Goal: Transaction & Acquisition: Purchase product/service

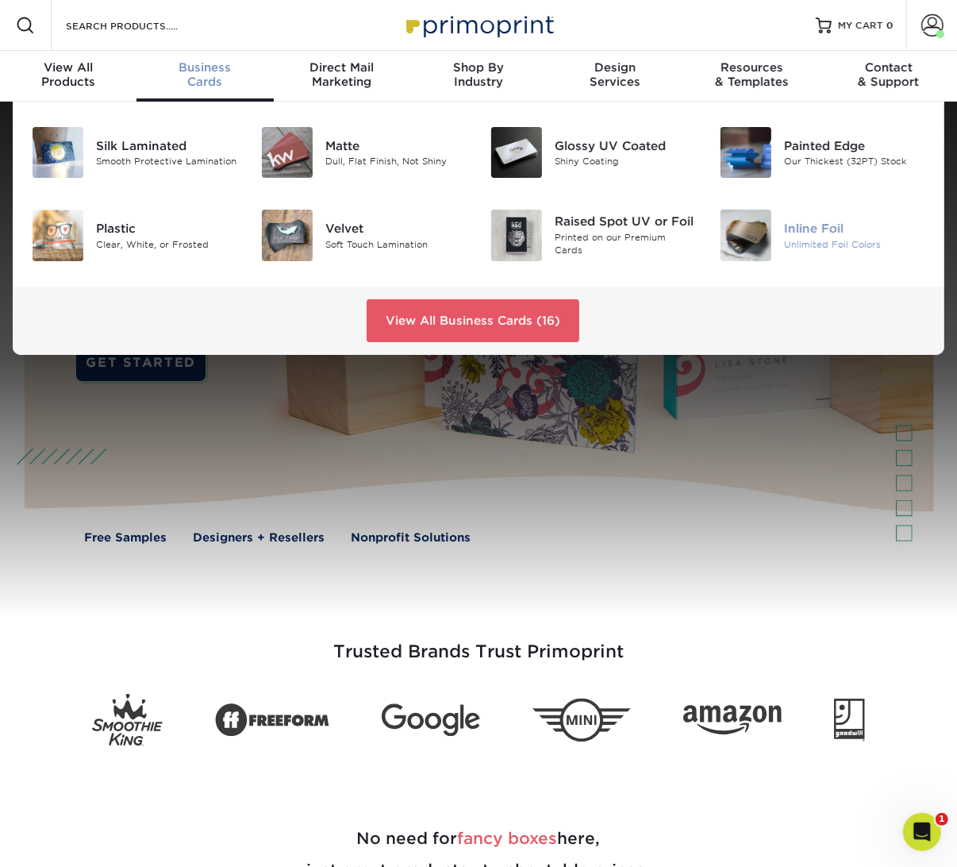
click at [767, 213] on img at bounding box center [746, 234] width 51 height 51
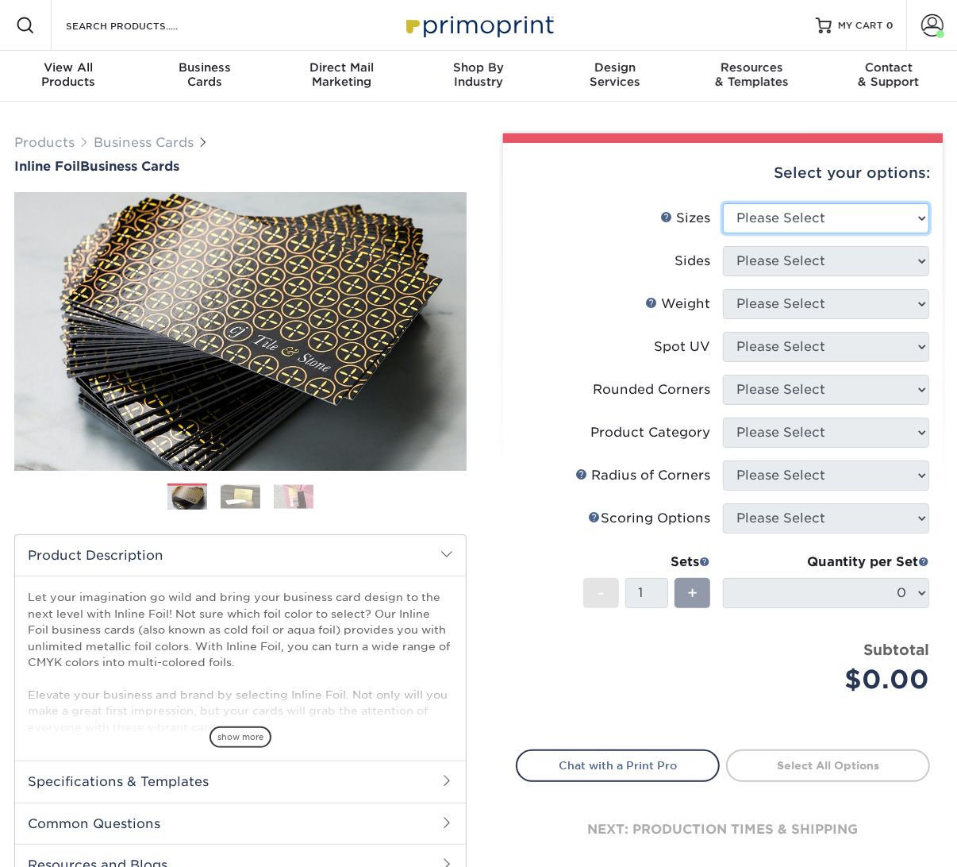
click at [808, 216] on select "Please Select 1.5" x 3.5" - Mini 1.75" x 3.5" - Mini 2" x 2" - Square 2" x 3" -…" at bounding box center [826, 218] width 206 height 30
select select "2.00x3.50"
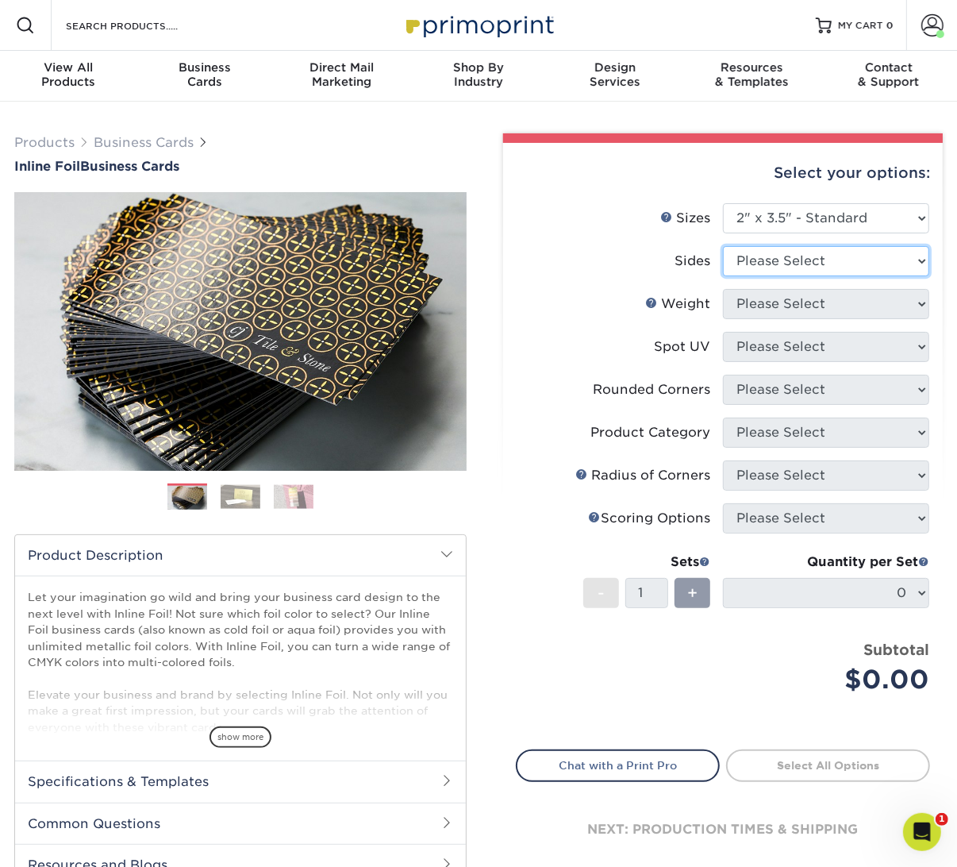
click at [794, 247] on select "Please Select Print Both Sides - Foil Back Only Print Both Sides - Foil Both Si…" at bounding box center [826, 261] width 206 height 30
select select "34527644-b4fd-4ffb-9092-1318eefcd9d9"
click at [808, 311] on select "Please Select" at bounding box center [826, 304] width 206 height 30
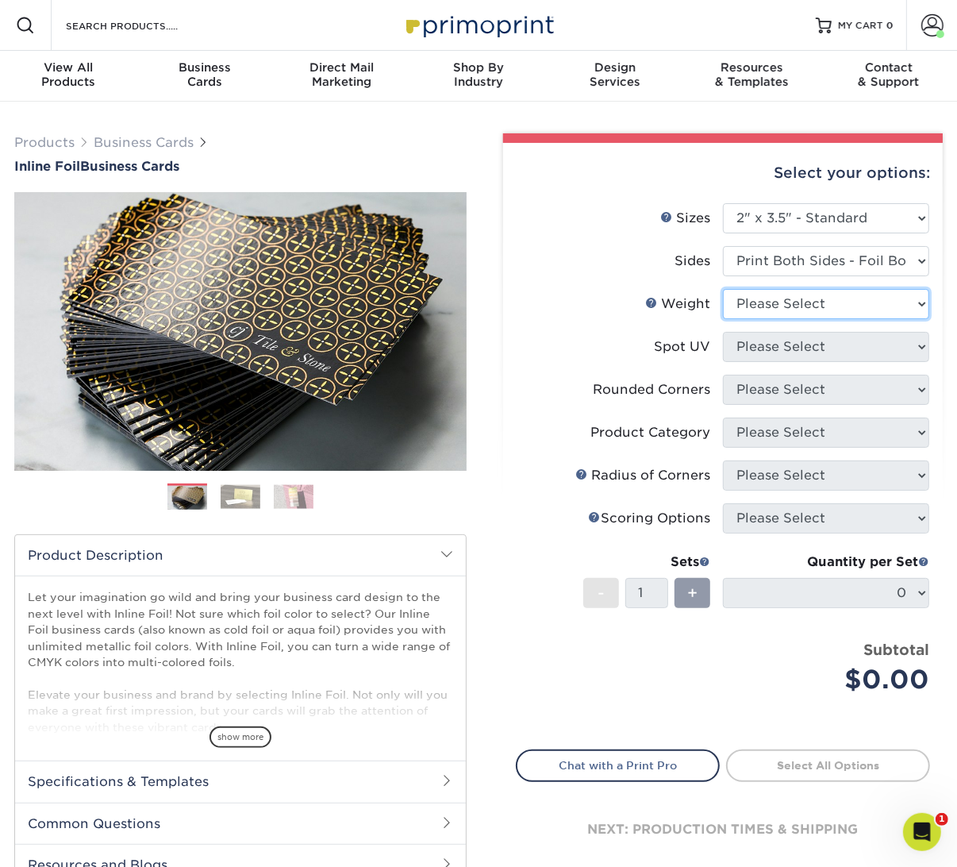
select select "16PT"
click at [807, 347] on select "Please Select No Spot UV Front and Back (Both Sides) Front Only Back Only" at bounding box center [826, 347] width 206 height 30
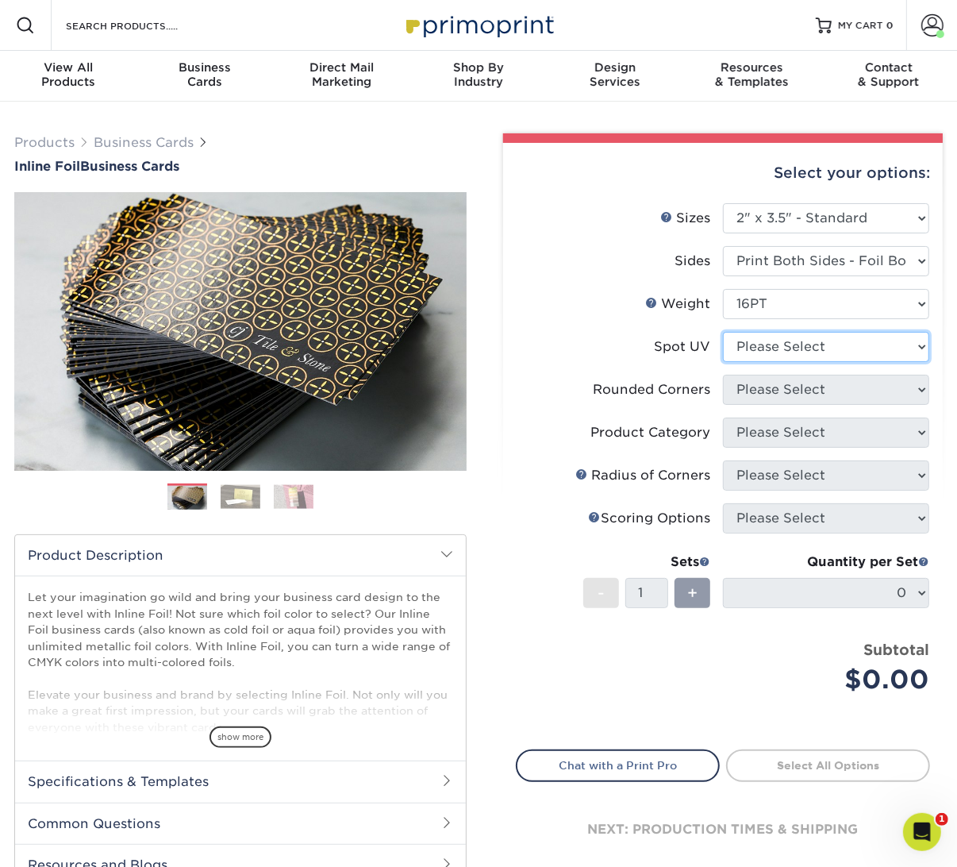
select select "3"
click at [0, 0] on select at bounding box center [0, 0] width 0 height 0
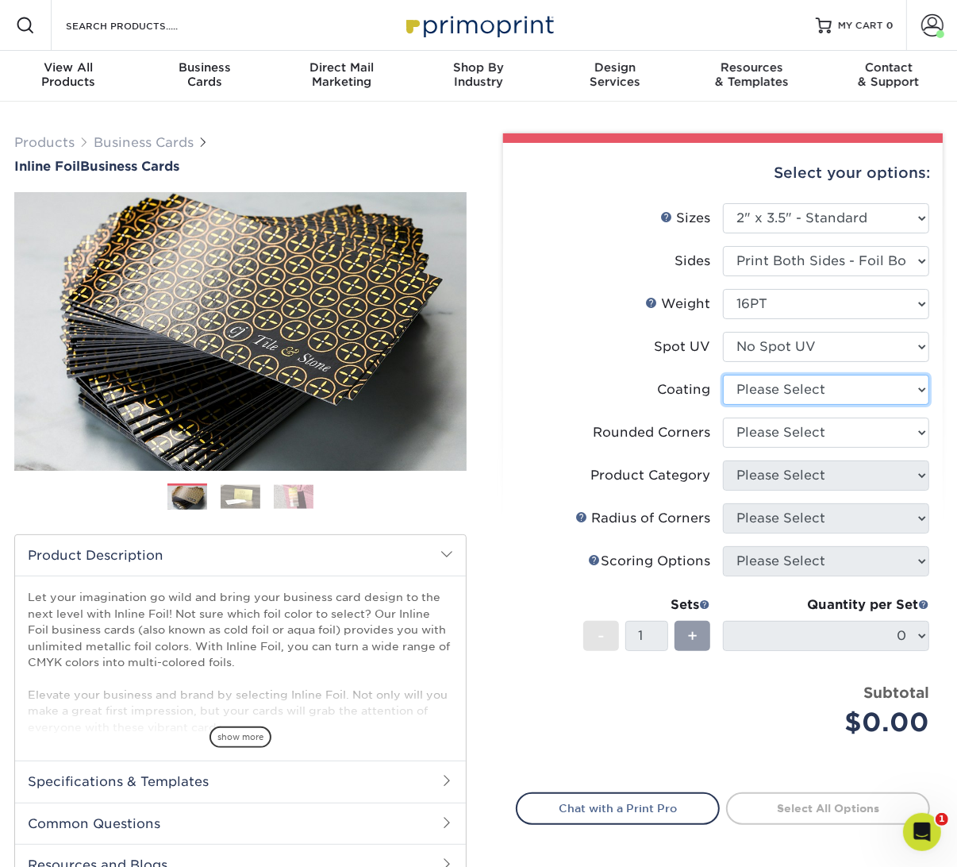
select select "3e7618de-abca-4bda-9f97-8b9129e913d8"
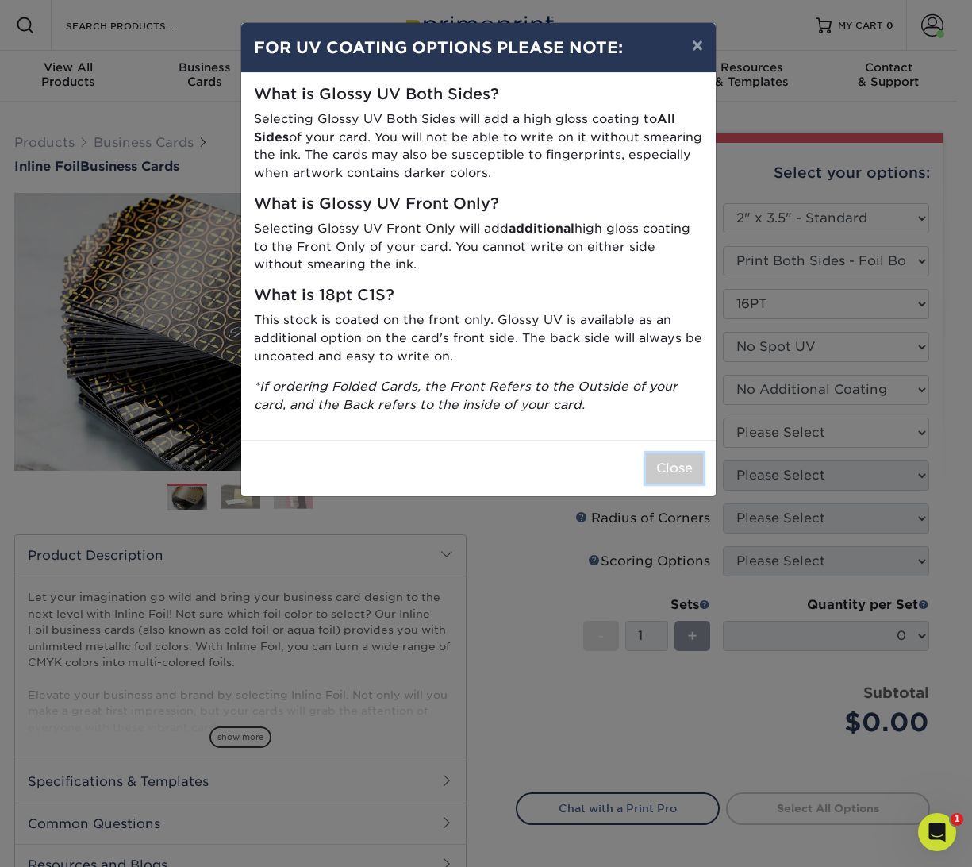
drag, startPoint x: 693, startPoint y: 464, endPoint x: 759, endPoint y: 448, distance: 68.5
click at [694, 464] on button "Close" at bounding box center [674, 468] width 57 height 30
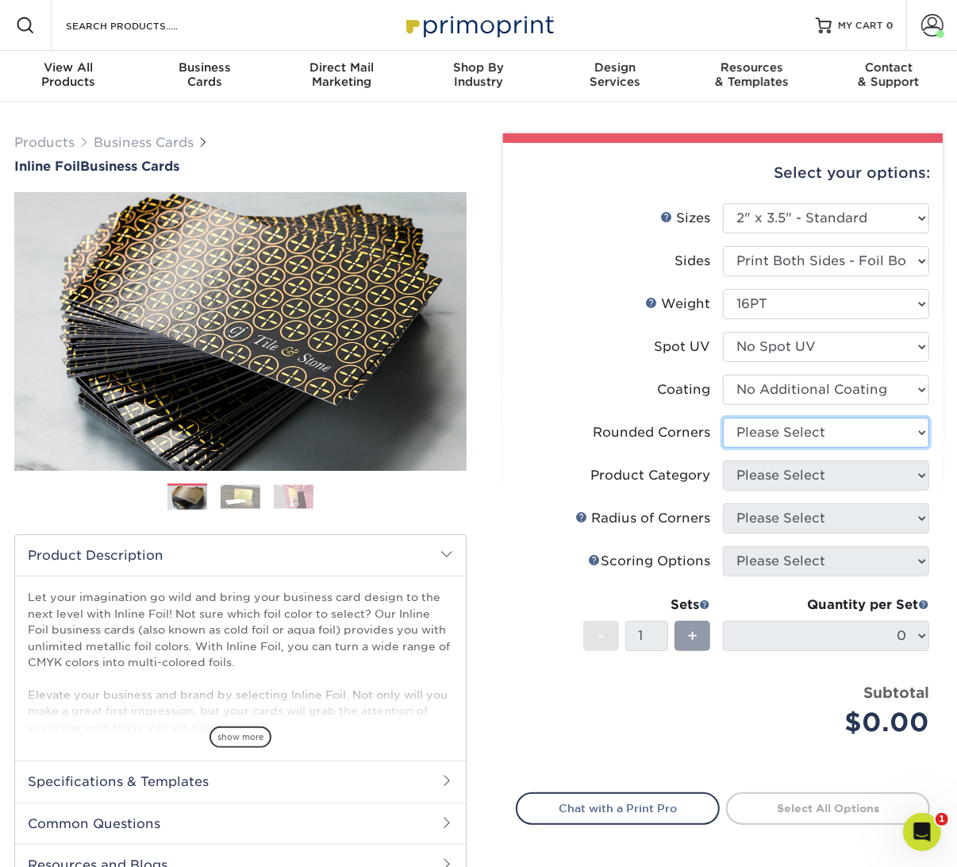
click at [805, 427] on select "Please Select Yes - Round 2 Corners Yes - Round 4 Corners No" at bounding box center [826, 432] width 206 height 30
select select "0"
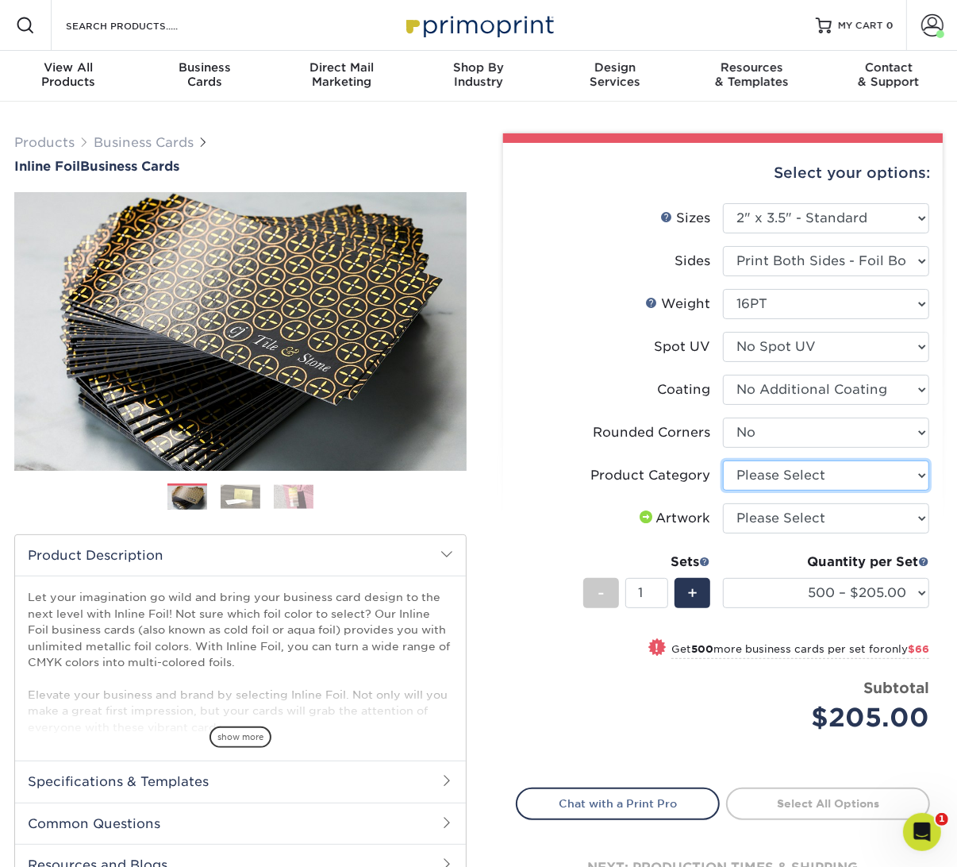
click at [805, 475] on select "Please Select Business Cards" at bounding box center [826, 475] width 206 height 30
select select "3b5148f1-0588-4f88-a218-97bcfdce65c1"
click at [776, 527] on select "Please Select I will upload files I need a design - $100" at bounding box center [826, 518] width 206 height 30
select select "upload"
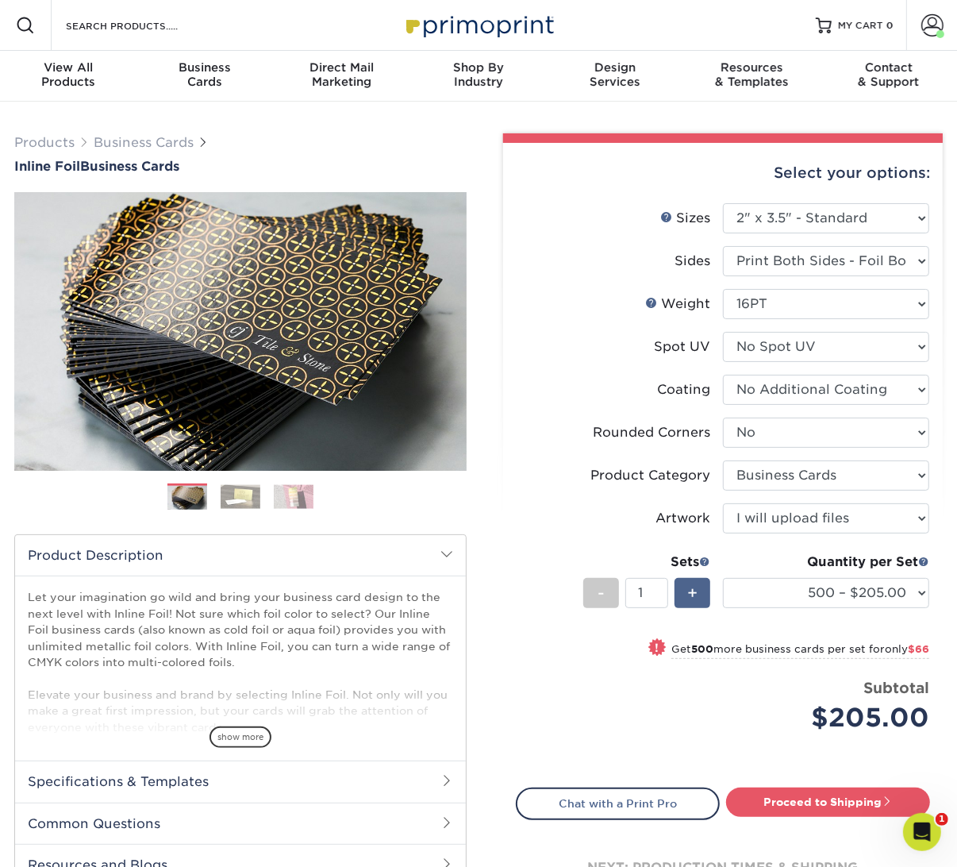
click at [682, 592] on div "+" at bounding box center [693, 593] width 36 height 30
type input "2"
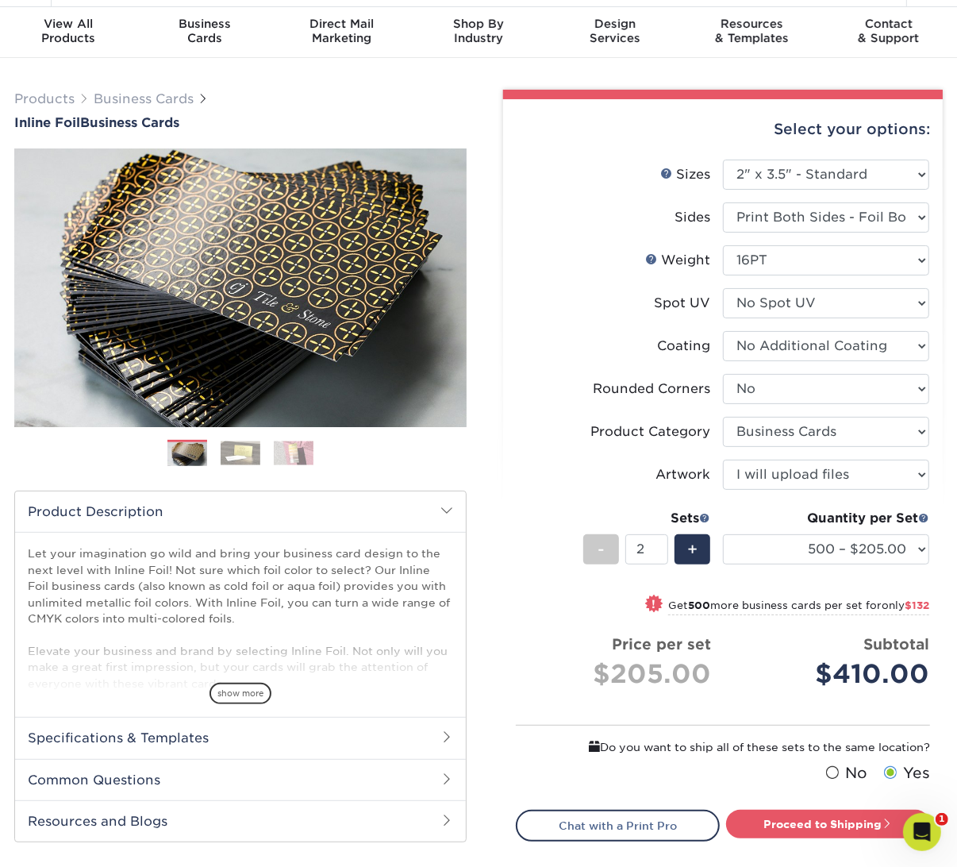
scroll to position [407, 0]
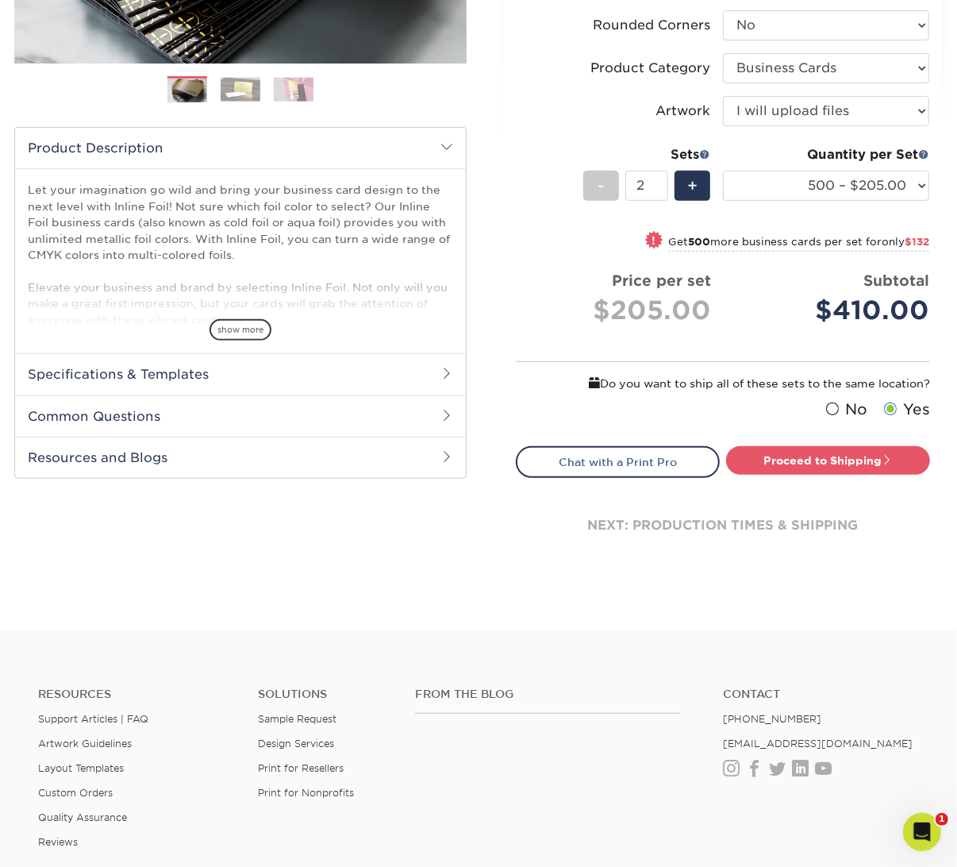
click at [804, 473] on div "Proceed to Shipping" at bounding box center [832, 462] width 219 height 32
click at [806, 467] on link "Proceed to Shipping" at bounding box center [828, 460] width 204 height 29
type input "Set 1"
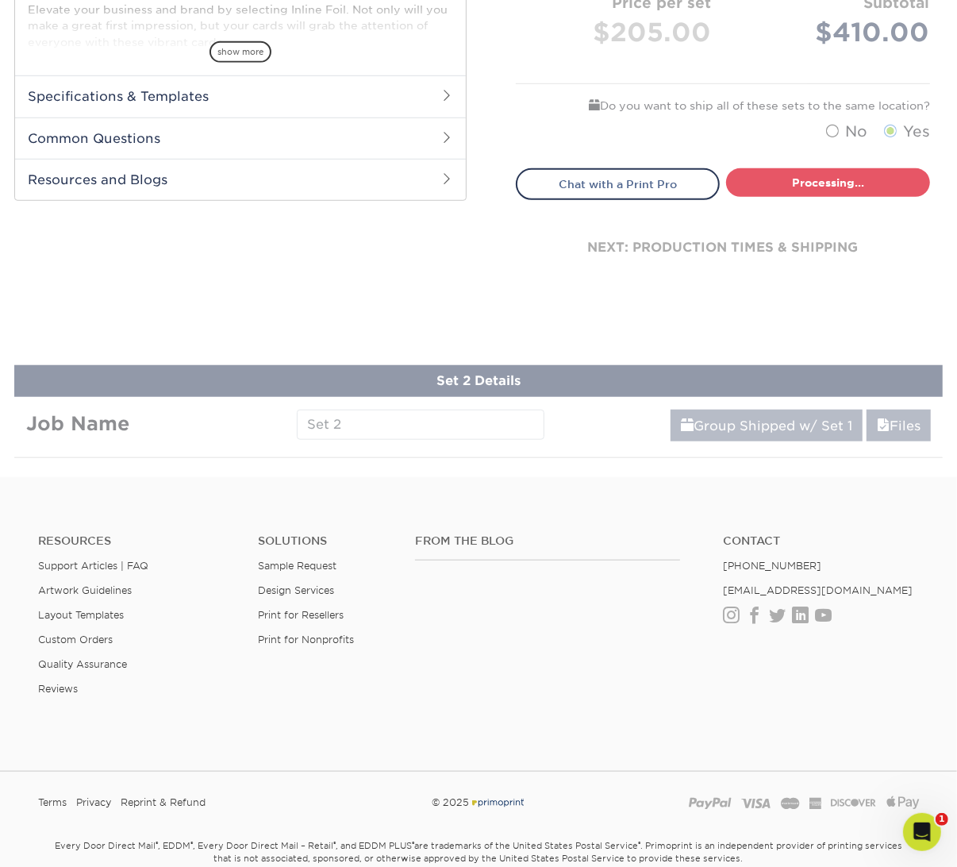
select select "468c7363-c245-42b7-918f-84c577e78dca"
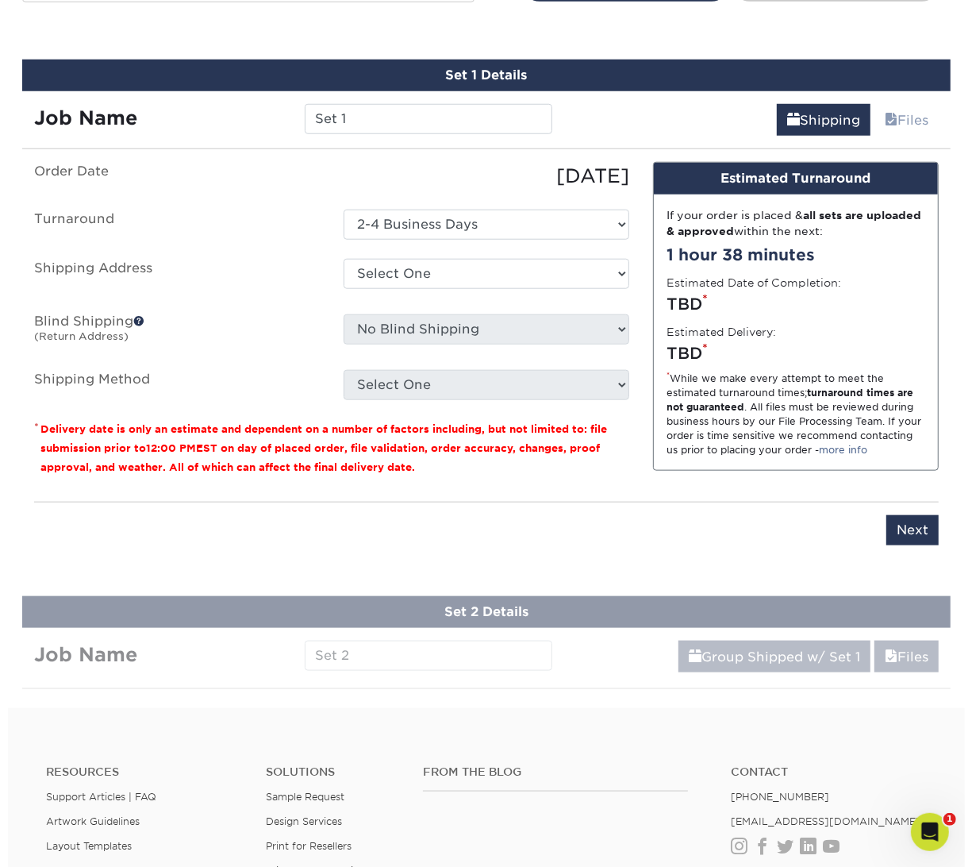
scroll to position [894, 0]
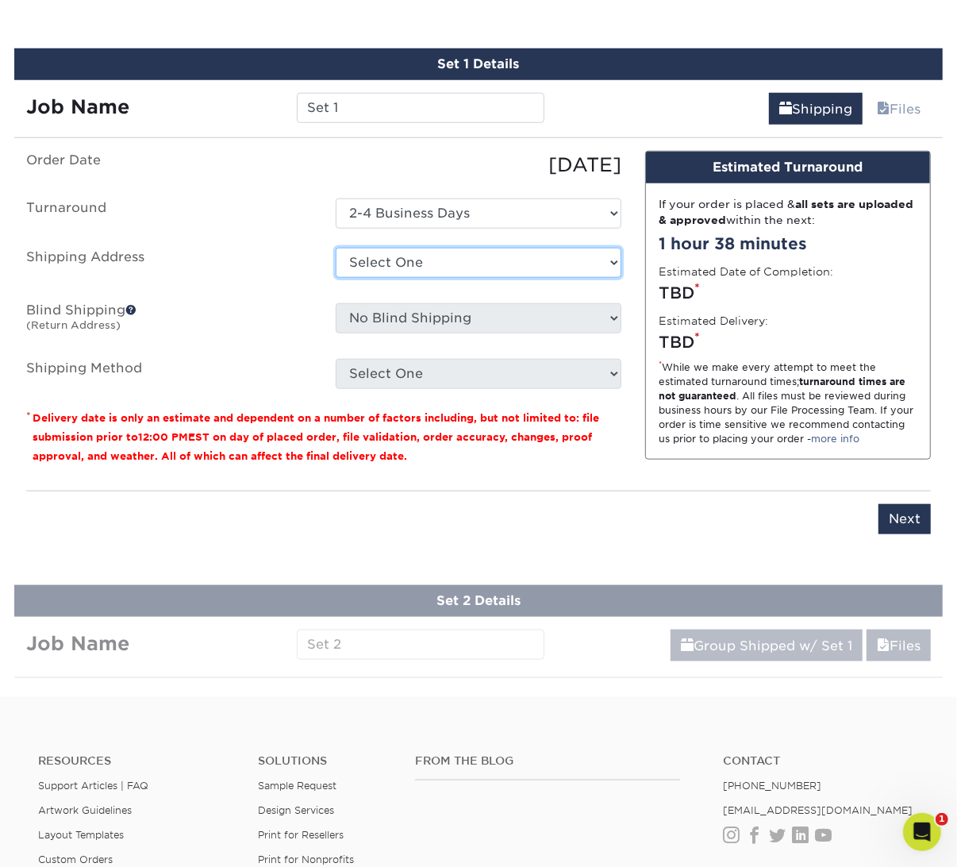
click at [461, 257] on select "Select One Arvid Nelson Cali Colorado Fairhill School - Deana Badura Francesca …" at bounding box center [479, 263] width 286 height 30
select select "newaddress"
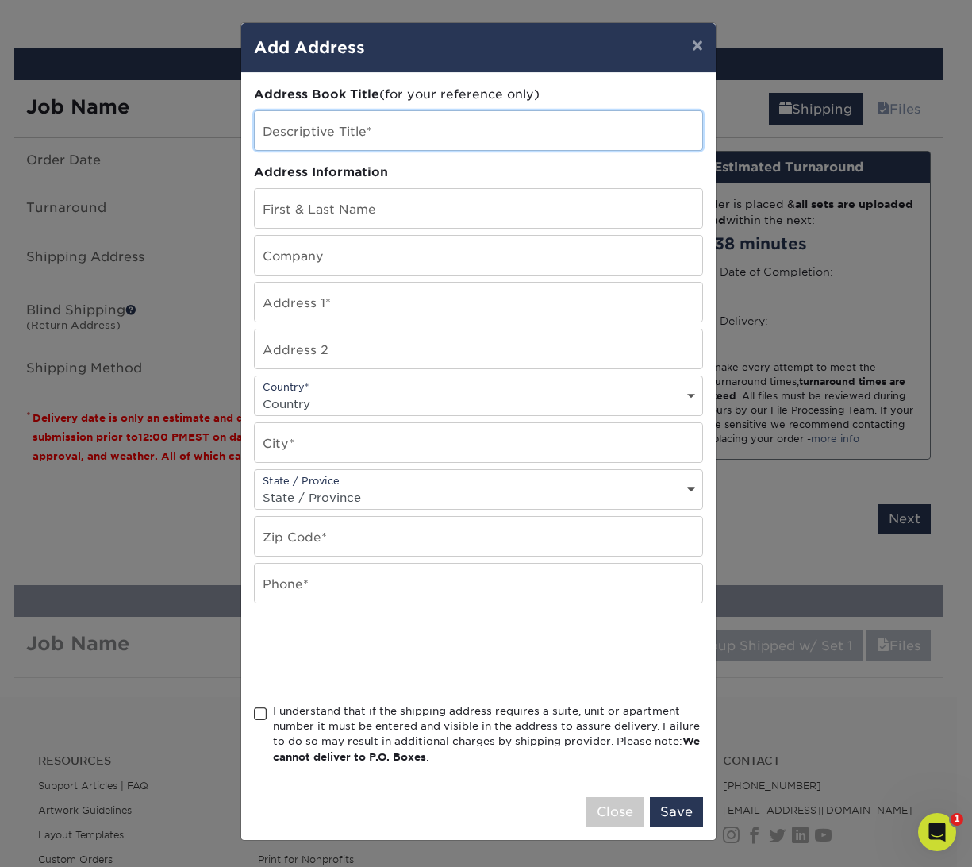
click at [319, 145] on input "text" at bounding box center [479, 130] width 448 height 39
click at [275, 134] on input "WEbster TC" at bounding box center [479, 130] width 448 height 39
drag, startPoint x: 325, startPoint y: 136, endPoint x: 339, endPoint y: 133, distance: 14.8
click at [339, 133] on input "Webster TC" at bounding box center [479, 130] width 448 height 39
type input "Webster TX"
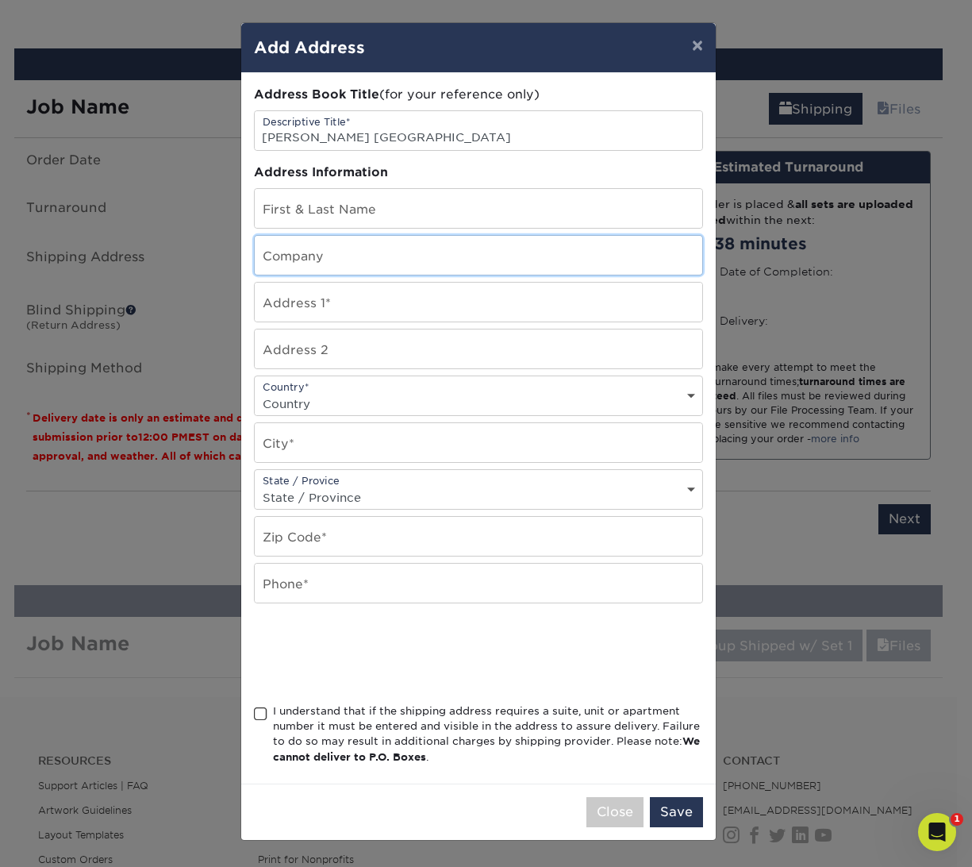
click at [379, 250] on input "text" at bounding box center [479, 255] width 448 height 39
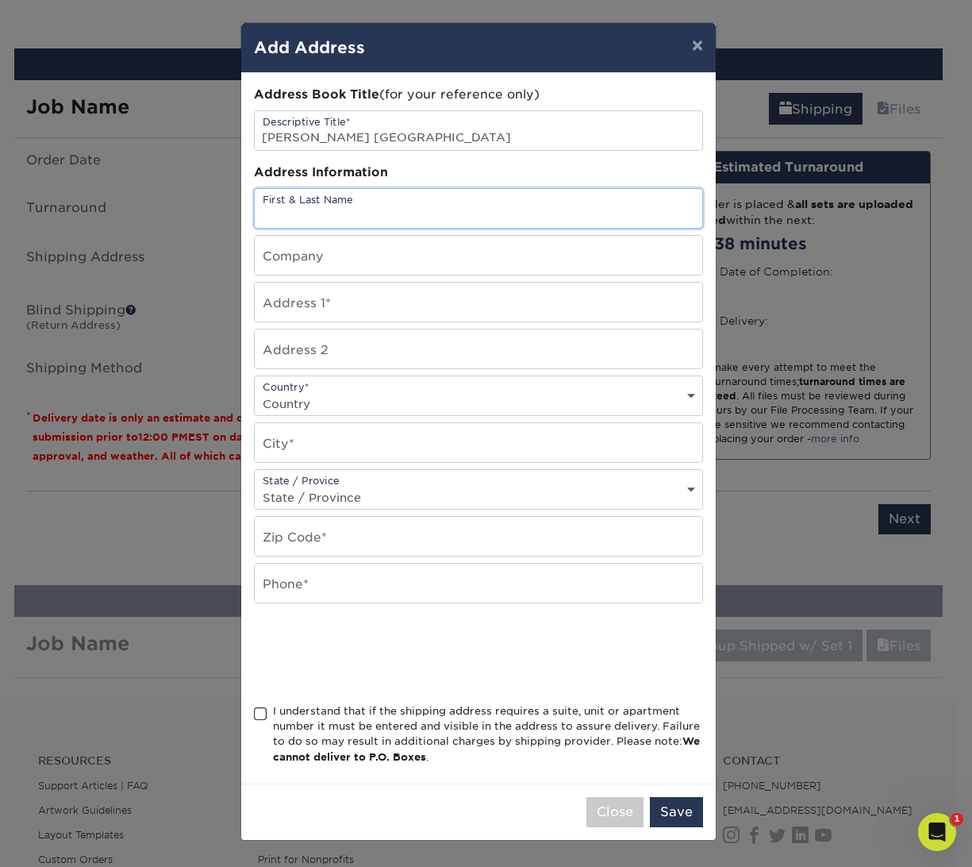
click at [357, 206] on input "text" at bounding box center [479, 208] width 448 height 39
paste input "Once youve done that, please advise and Ill have 2 sets of the following added …"
type input "Once youve done that, please advise and Ill have 2 sets of the following added …"
drag, startPoint x: 359, startPoint y: 211, endPoint x: 217, endPoint y: 216, distance: 142.9
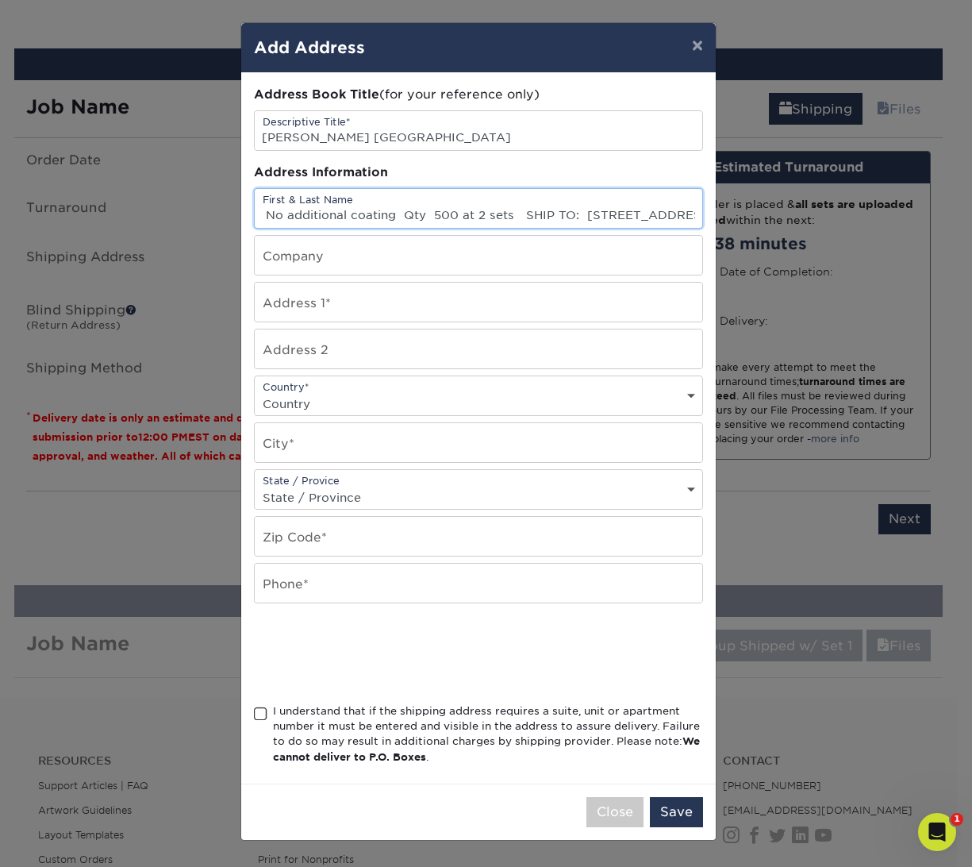
click at [217, 216] on div "× Add Address Address Book Title (for your reference only) Descriptive Title* W…" at bounding box center [486, 433] width 972 height 867
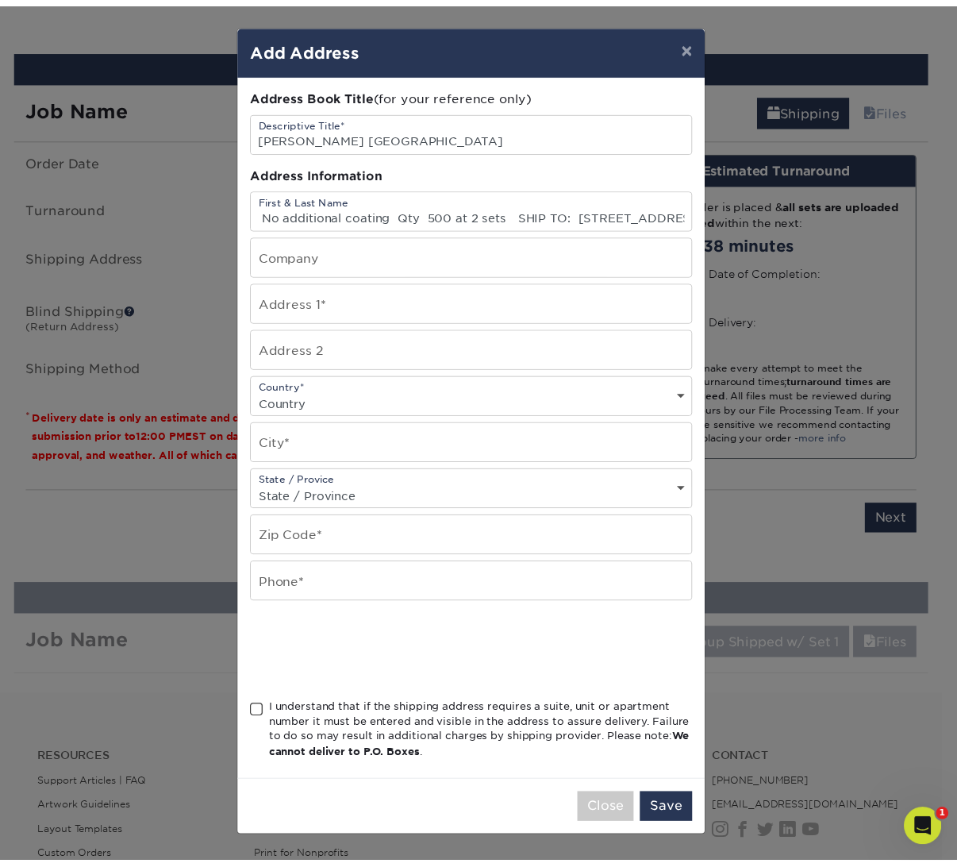
scroll to position [0, 0]
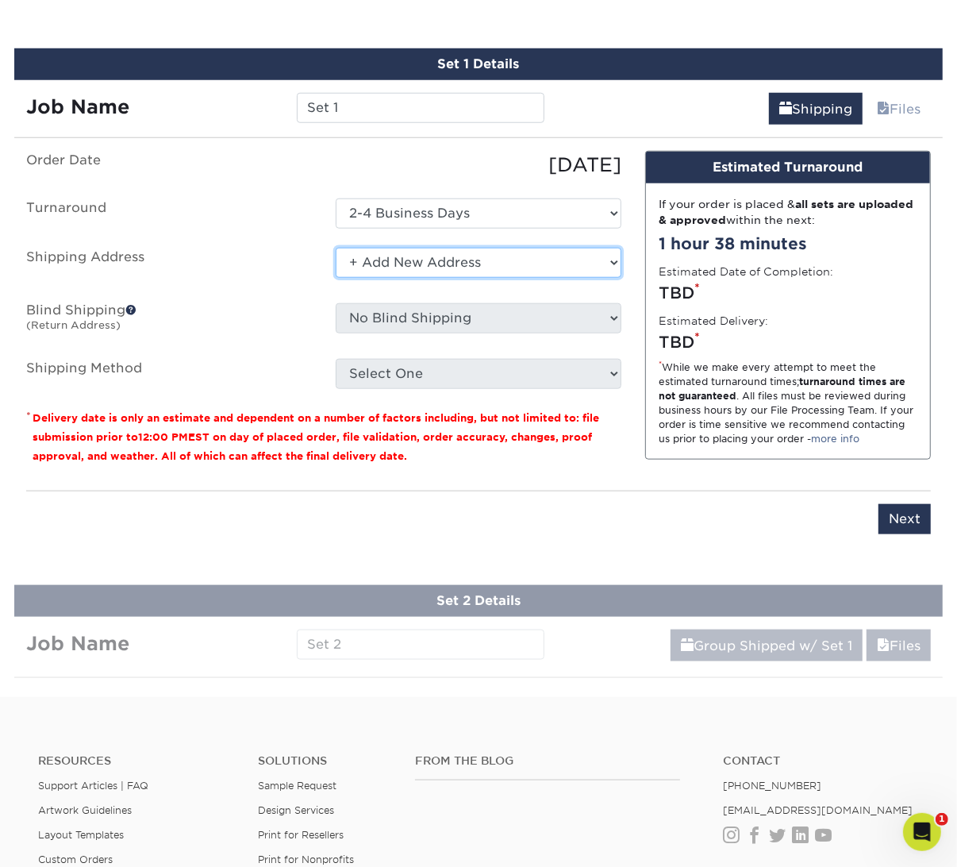
click at [463, 262] on select "Select One Arvid Nelson Cali Colorado Fairhill School - Deana Badura Francesca …" at bounding box center [479, 263] width 286 height 30
click at [457, 262] on select "Select One Arvid Nelson Cali Colorado Fairhill School - Deana Badura Francesca …" at bounding box center [479, 263] width 286 height 30
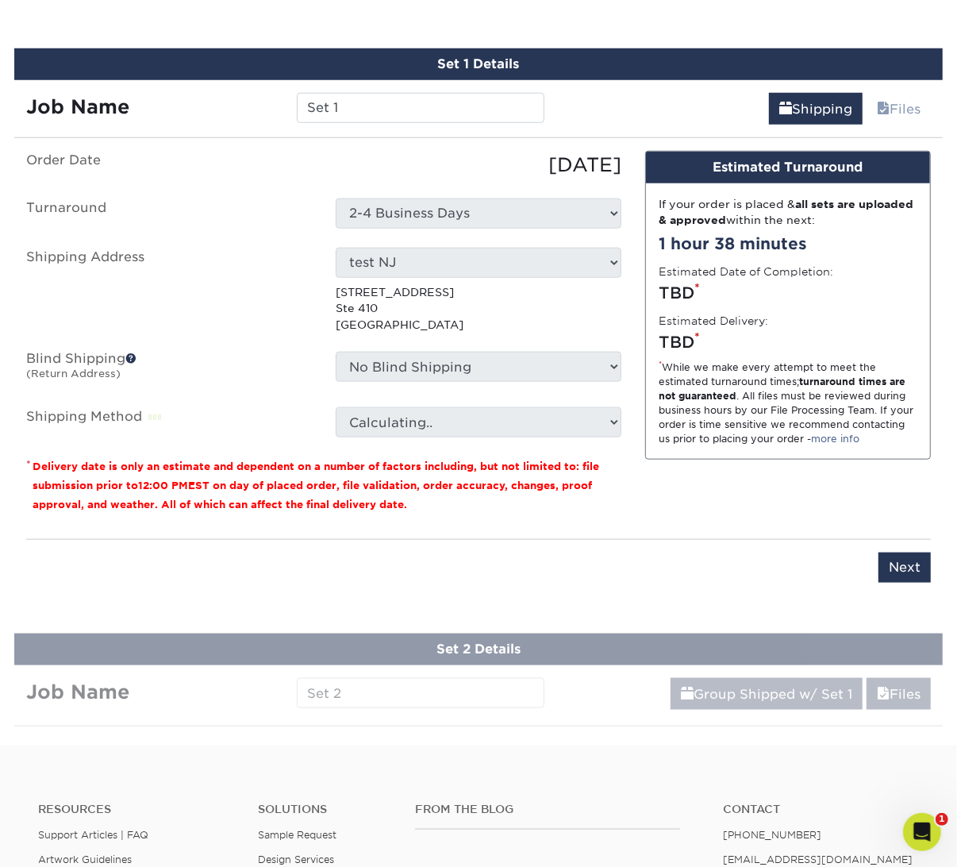
click at [447, 318] on div "Select One Arvid Nelson Cali Colorado Fairhill School - Deana Badura Francesca …" at bounding box center [478, 290] width 309 height 85
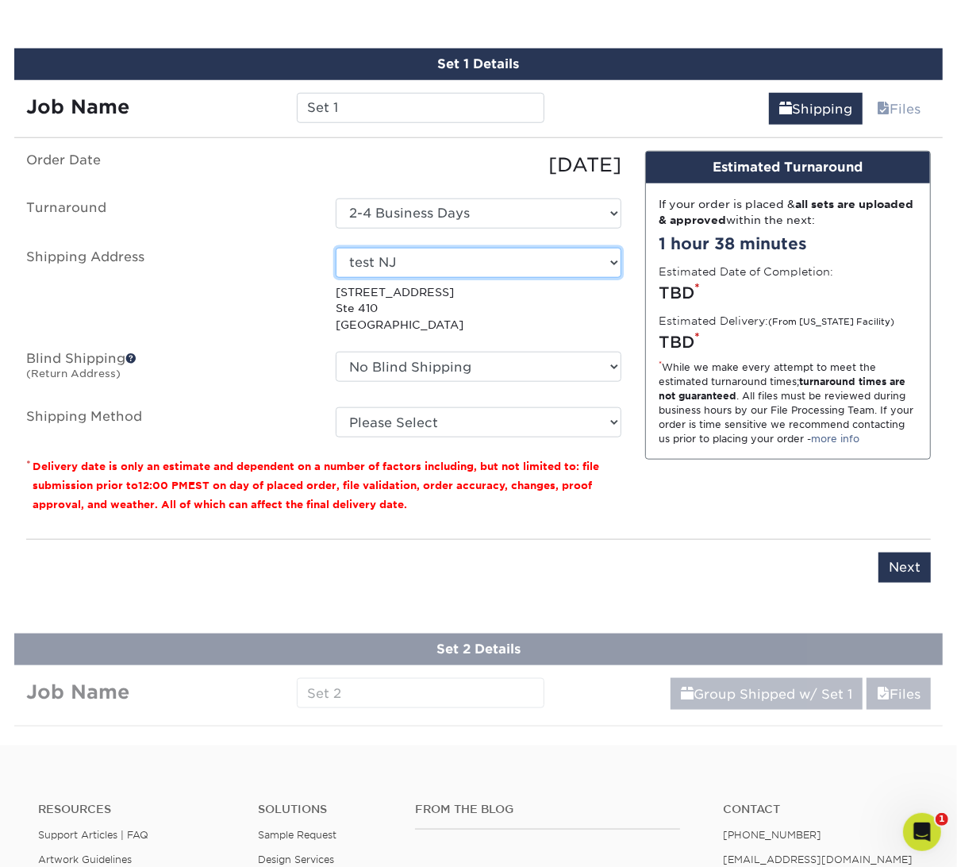
click at [609, 253] on select "Select One Arvid Nelson Cali Colorado Fairhill School - Deana Badura Francesca …" at bounding box center [479, 263] width 286 height 30
select select "newaddress"
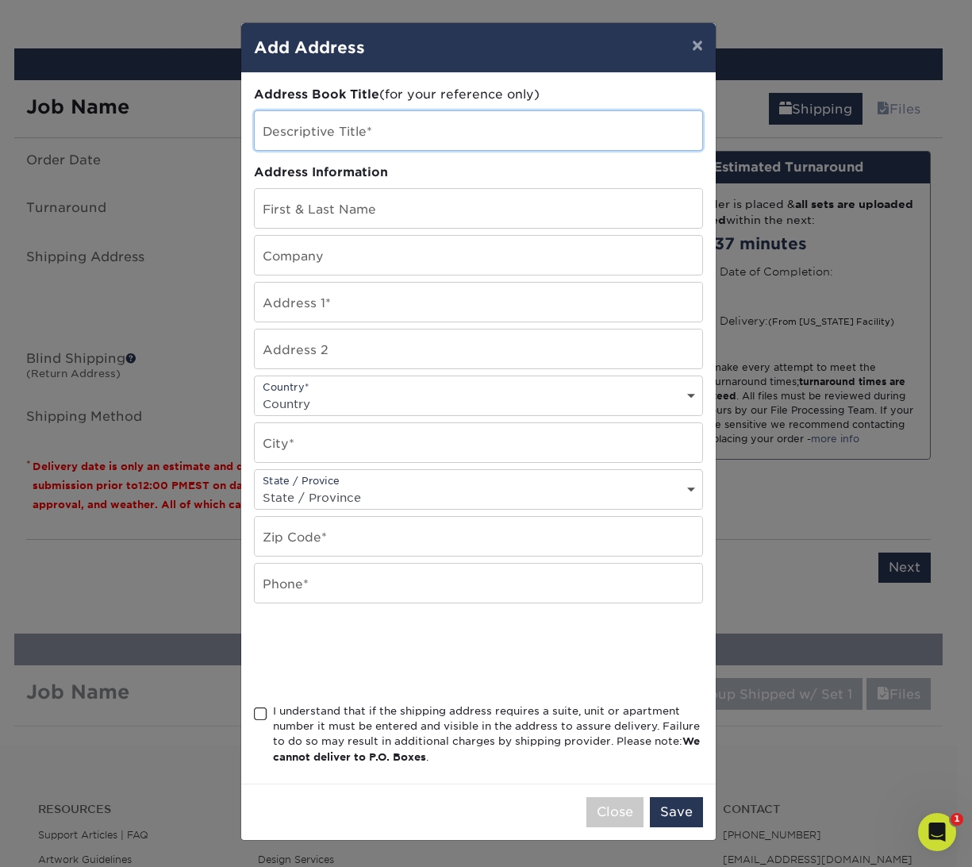
click at [395, 128] on input "text" at bounding box center [479, 130] width 448 height 39
type input "Webster, TX"
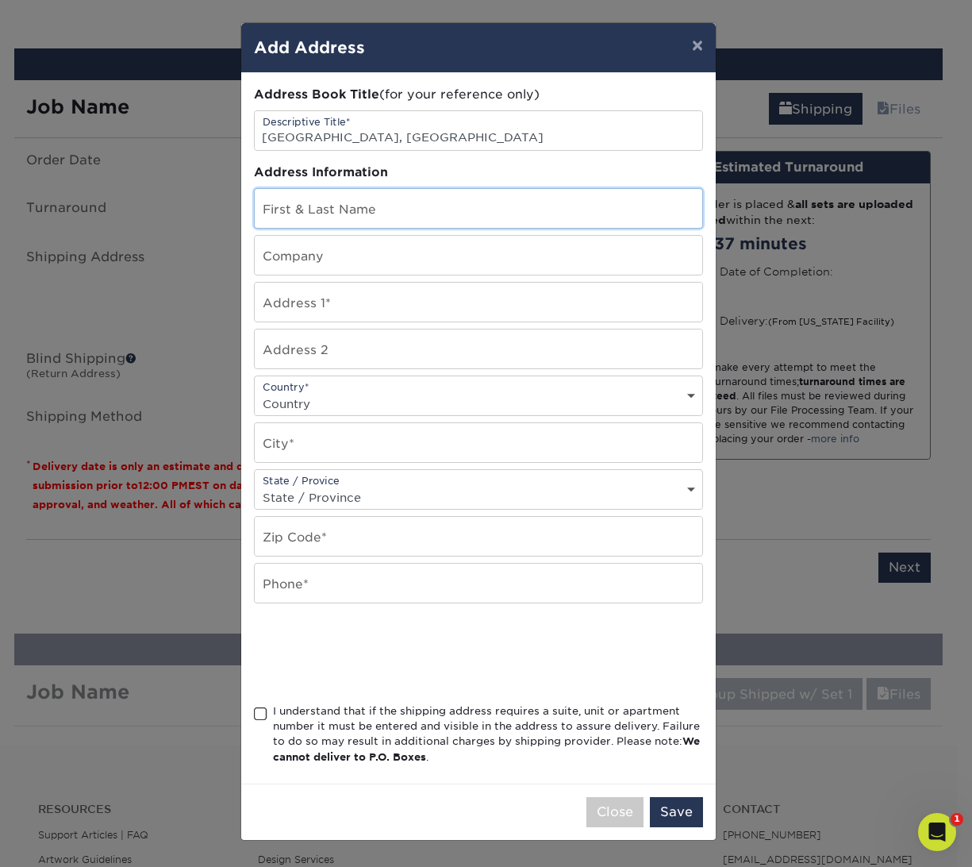
click at [387, 207] on input "text" at bounding box center [479, 208] width 448 height 39
paste input "16920 N Texas Ave Ste C9 Webster, Tx 77598."
type input "16920 N Texas Ave Ste C9 Webster, Tx 77598."
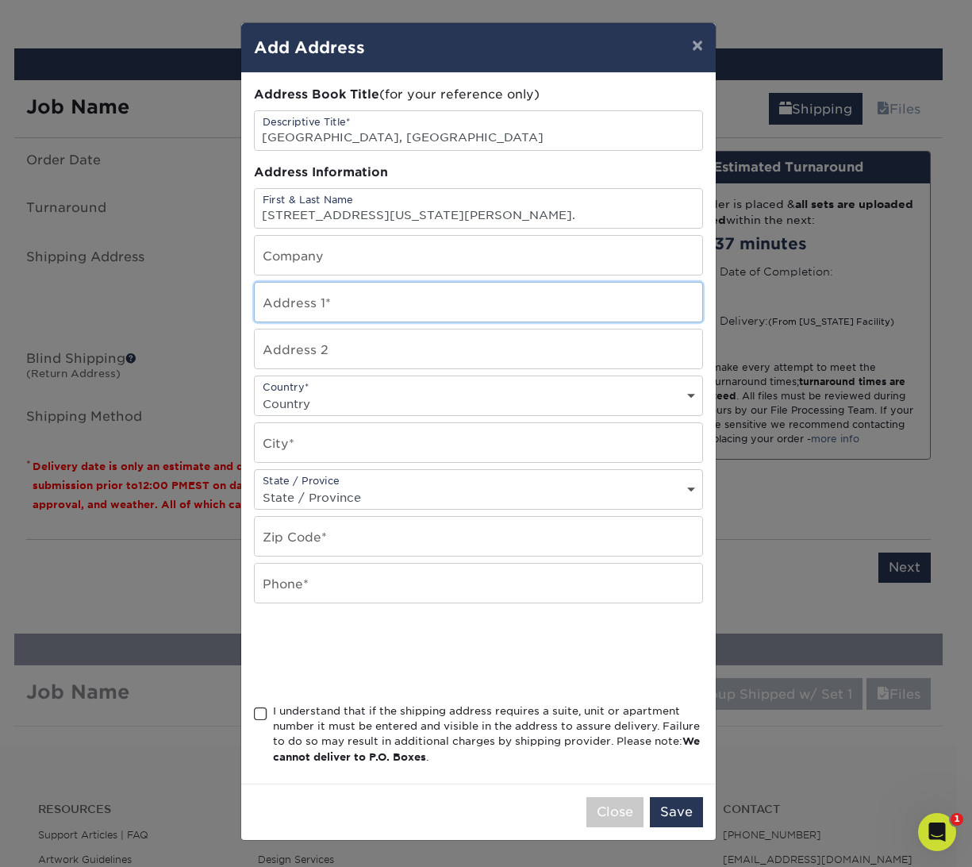
click at [326, 310] on input "text" at bounding box center [479, 301] width 448 height 39
paste input "16920 N Texas Ave Ste C9 Webster, Tx 77598."
drag, startPoint x: 468, startPoint y: 326, endPoint x: 565, endPoint y: 342, distance: 98.1
click at [583, 338] on div "Address Book Title (for your reference only) Descriptive Title* Webster, TX Add…" at bounding box center [478, 428] width 449 height 685
type input "16920 N Texas Ave"
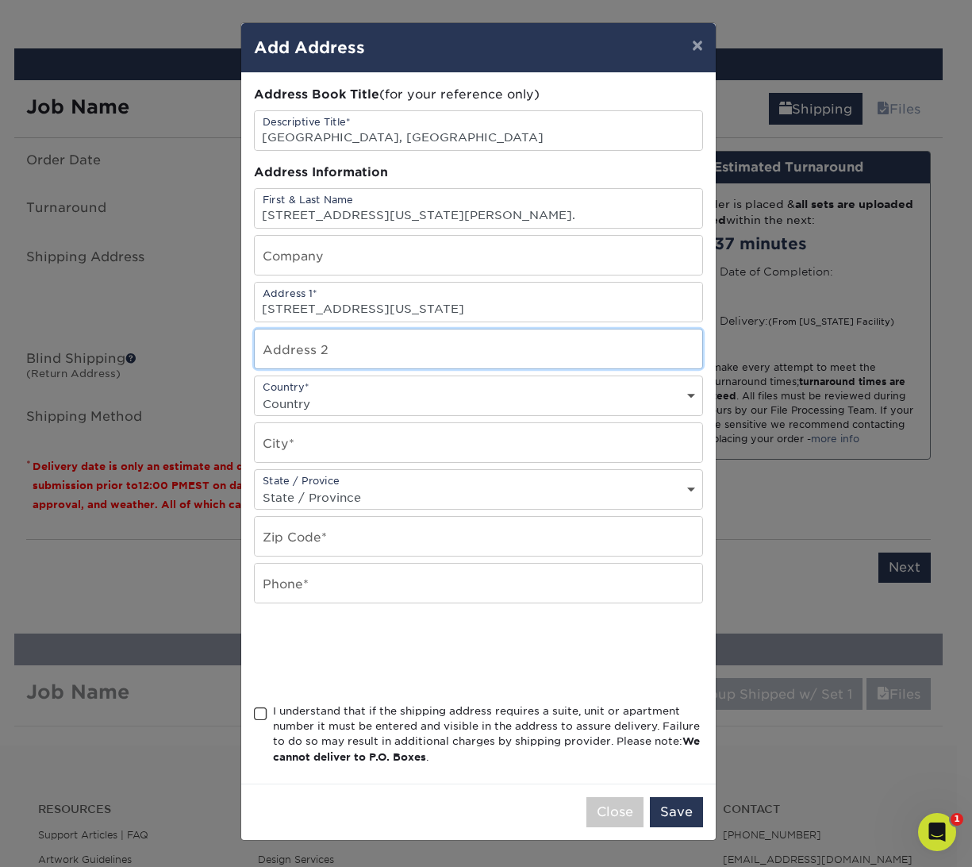
click at [321, 351] on input "text" at bounding box center [479, 348] width 448 height 39
paste input "Ste C9 Webster, Tx 77598."
drag, startPoint x: 307, startPoint y: 350, endPoint x: 511, endPoint y: 376, distance: 205.6
click at [511, 376] on div "Address Book Title (for your reference only) Descriptive Title* Webster, TX Add…" at bounding box center [478, 428] width 449 height 685
type input "Ste C9"
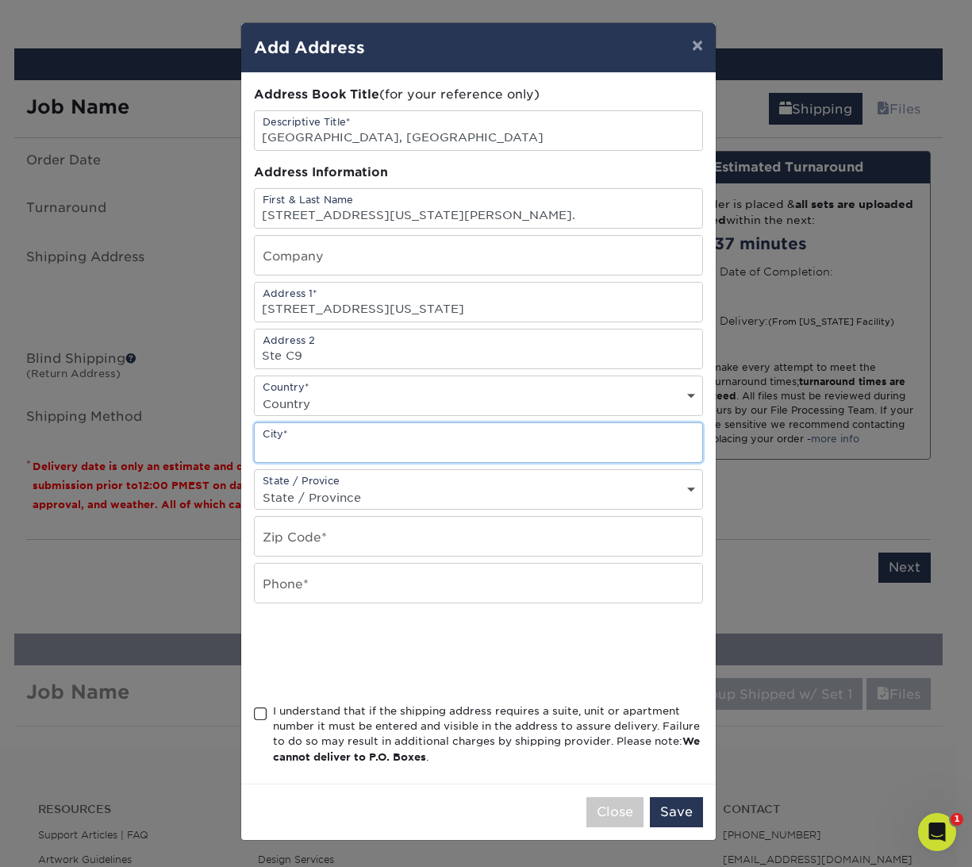
click at [329, 436] on input "text" at bounding box center [479, 442] width 448 height 39
paste input "Webster, Tx 77598."
type input "Webster, Tx 77598."
click at [356, 394] on select "Country United States Canada ----------------------------- Afghanistan Albania …" at bounding box center [479, 403] width 448 height 23
select select "US"
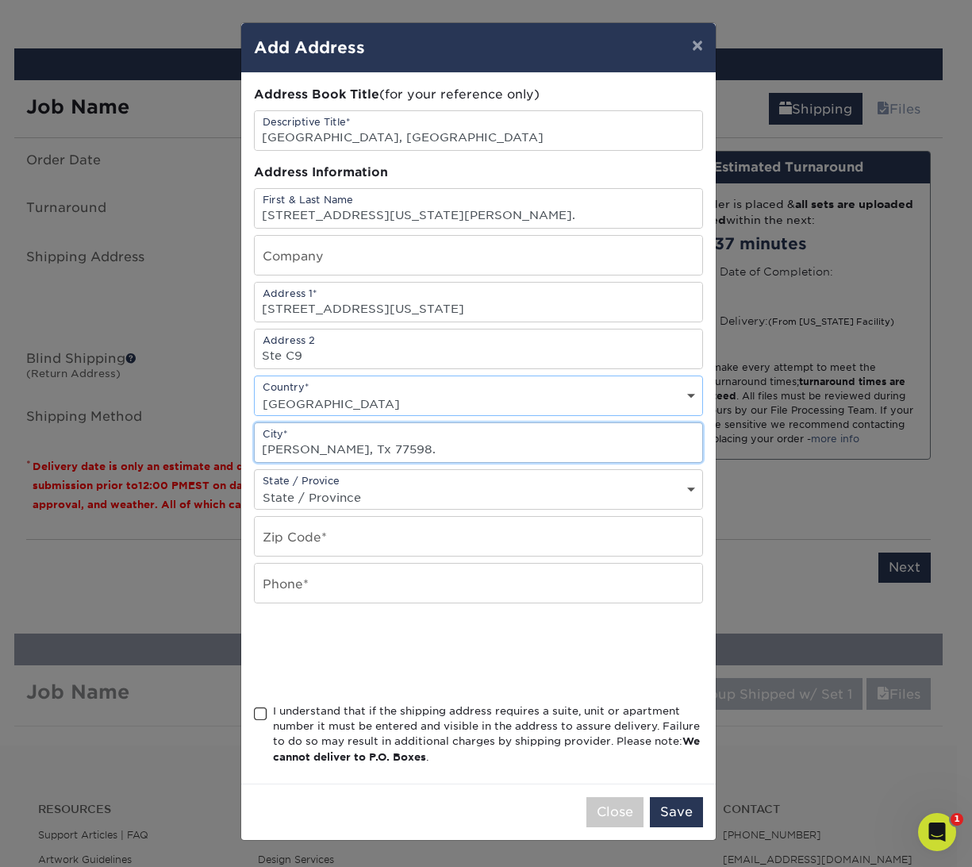
click at [341, 445] on input "Webster, Tx 77598." at bounding box center [479, 442] width 448 height 39
click at [342, 445] on input "Webster, Tx 77598." at bounding box center [479, 442] width 448 height 39
type input "Webster, Tx."
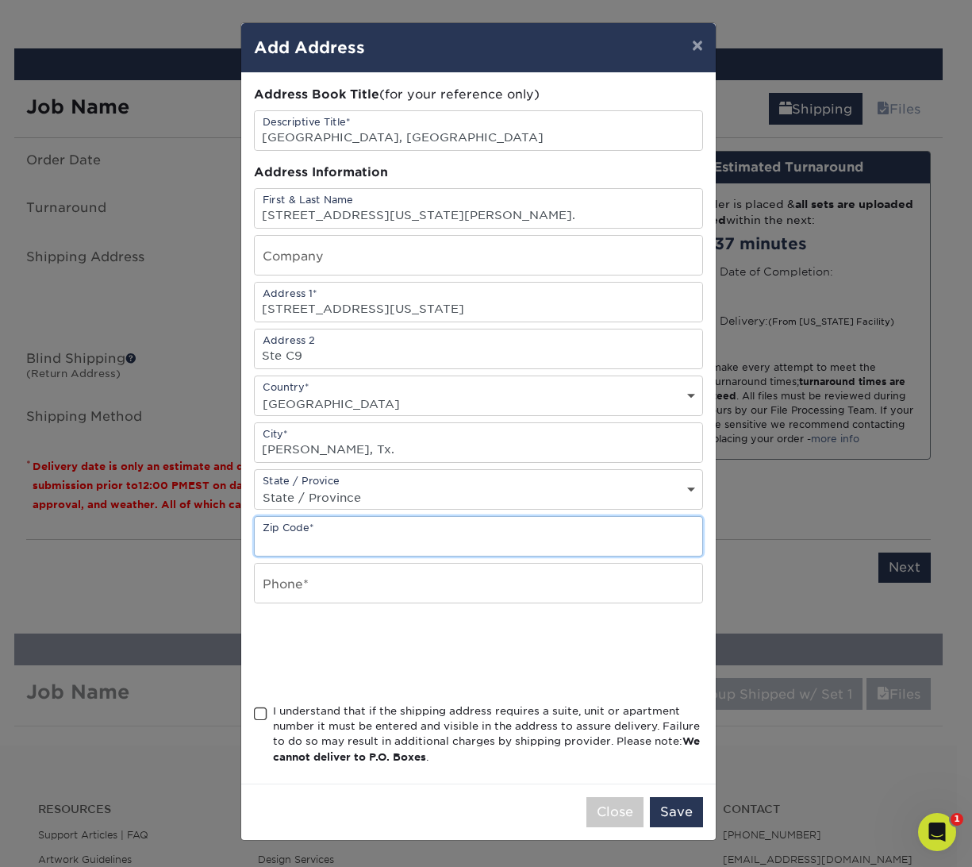
click at [329, 524] on input "text" at bounding box center [479, 536] width 448 height 39
paste input "77598"
type input "77598"
click at [329, 498] on select "State / Province Alabama Alaska Arizona Arkansas California Colorado Connecticu…" at bounding box center [479, 497] width 448 height 23
select select "TX"
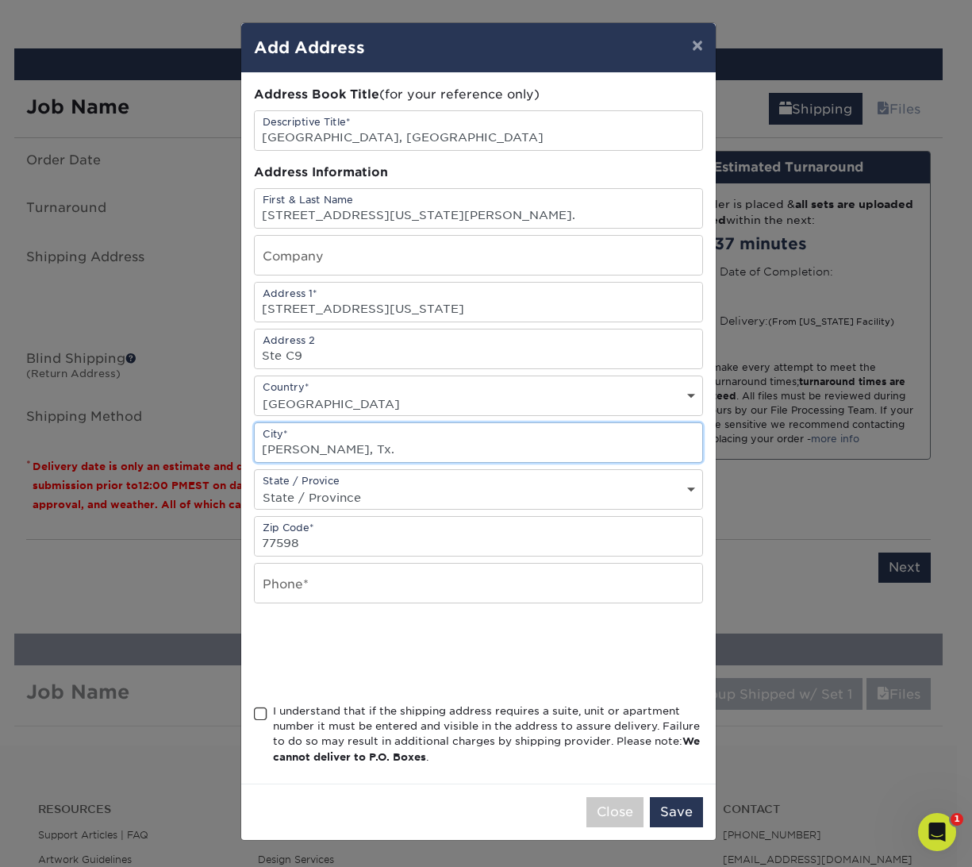
drag, startPoint x: 306, startPoint y: 444, endPoint x: 362, endPoint y: 443, distance: 55.6
click at [360, 443] on input "Webster, Tx." at bounding box center [479, 442] width 448 height 39
type input "Webster"
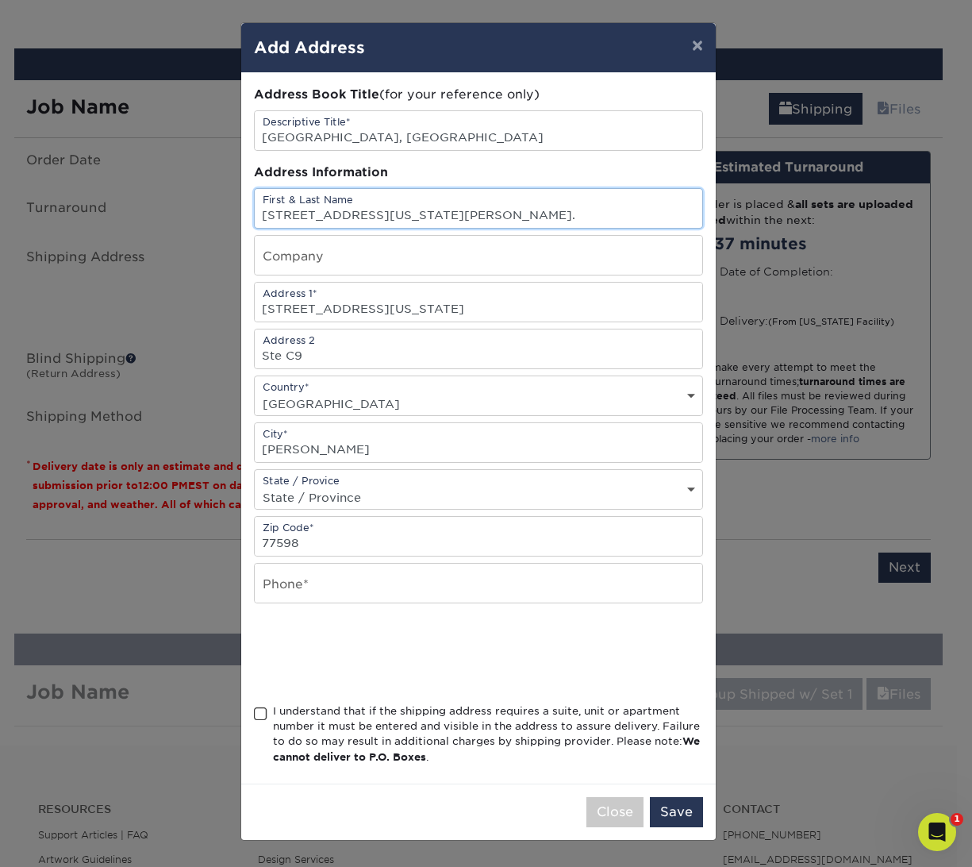
click at [314, 213] on input "16920 N Texas Ave Ste C9 Webster, Tx 77598." at bounding box center [479, 208] width 448 height 39
paste input "Kristy Phillips"
click at [339, 213] on input "Kristy Phillips" at bounding box center [479, 208] width 448 height 39
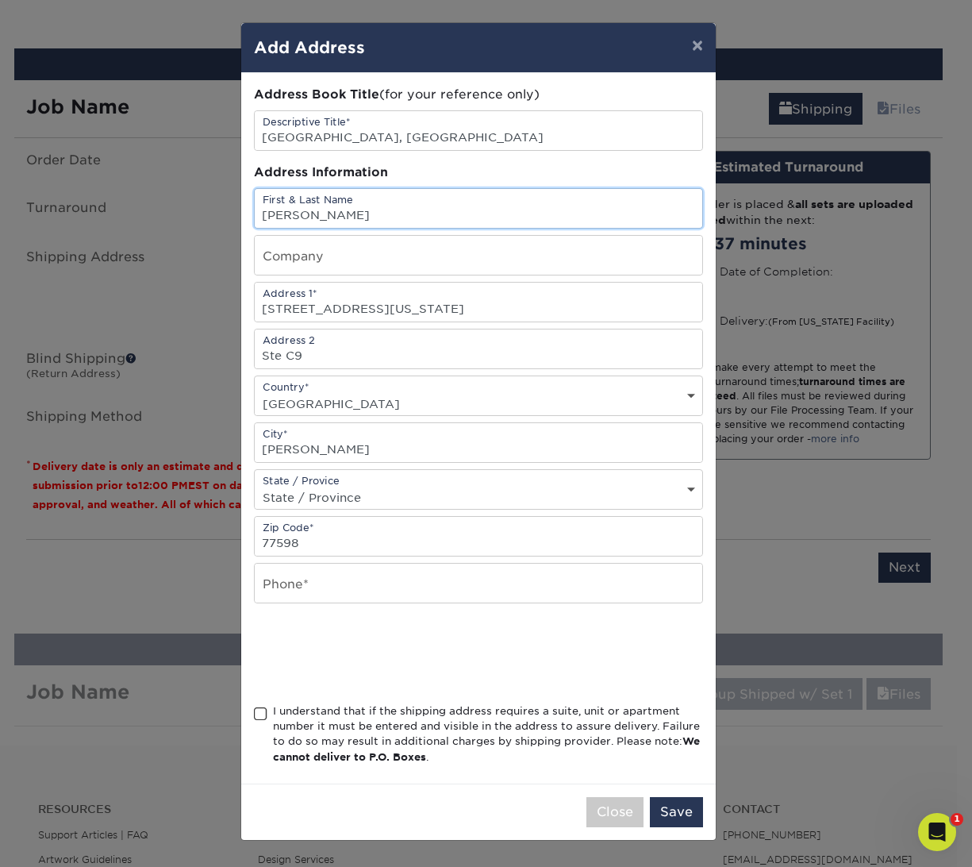
click at [339, 213] on input "Kristy Phillips" at bounding box center [479, 208] width 448 height 39
type input "Kristy"
click at [283, 255] on input "text" at bounding box center [479, 255] width 448 height 39
paste input "Phillips"
type input "Phillips"
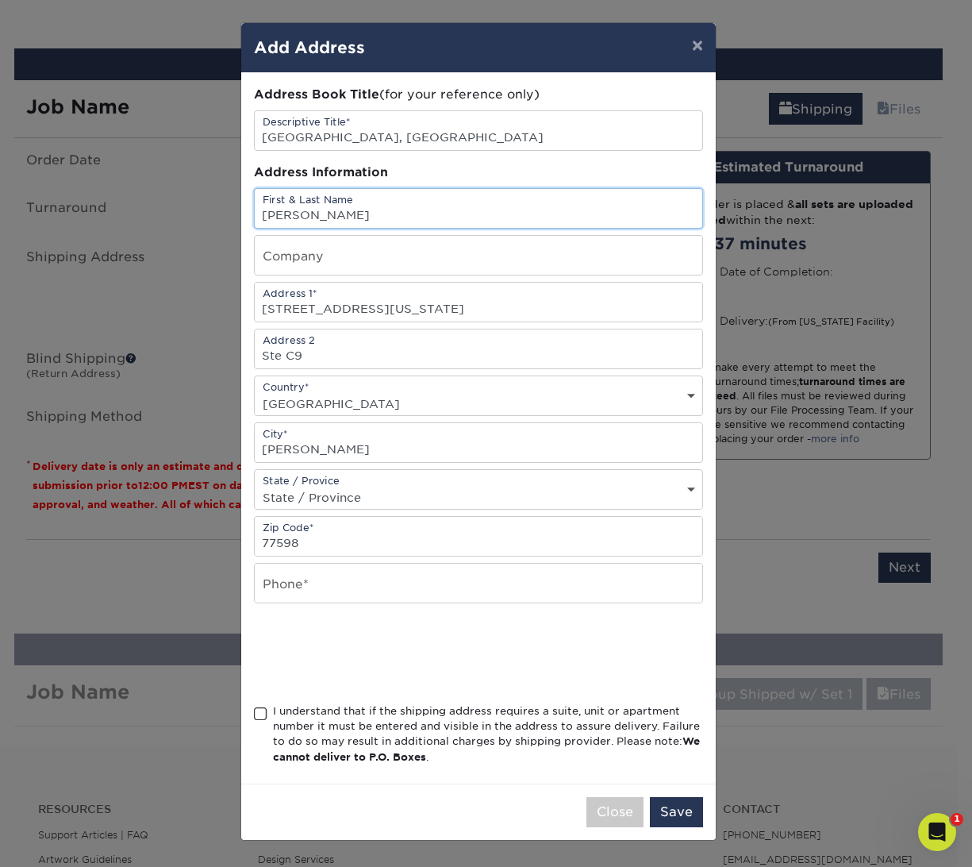
type input "Kristy Phillips"
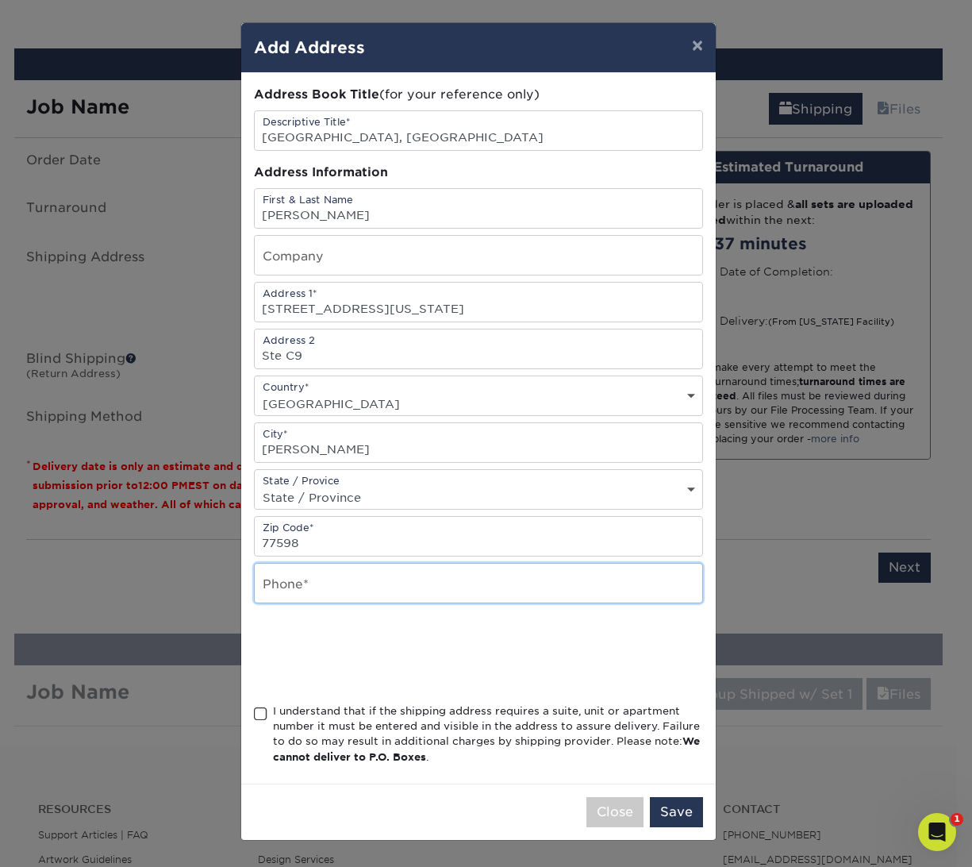
click at [268, 578] on input "text" at bounding box center [479, 582] width 448 height 39
type input "8888888888"
drag, startPoint x: 261, startPoint y: 706, endPoint x: 306, endPoint y: 740, distance: 55.5
click at [261, 706] on span at bounding box center [260, 713] width 13 height 15
click at [0, 0] on input "I understand that if the shipping address requires a suite, unit or apartment n…" at bounding box center [0, 0] width 0 height 0
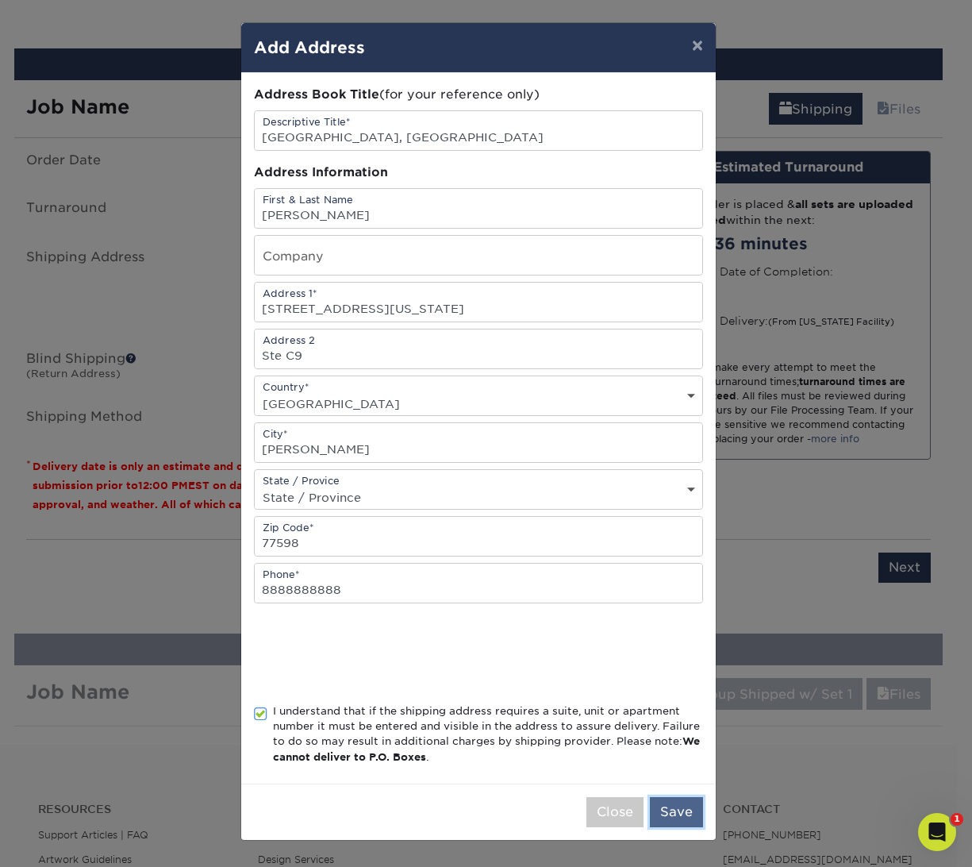
click at [673, 800] on button "Save" at bounding box center [676, 812] width 53 height 30
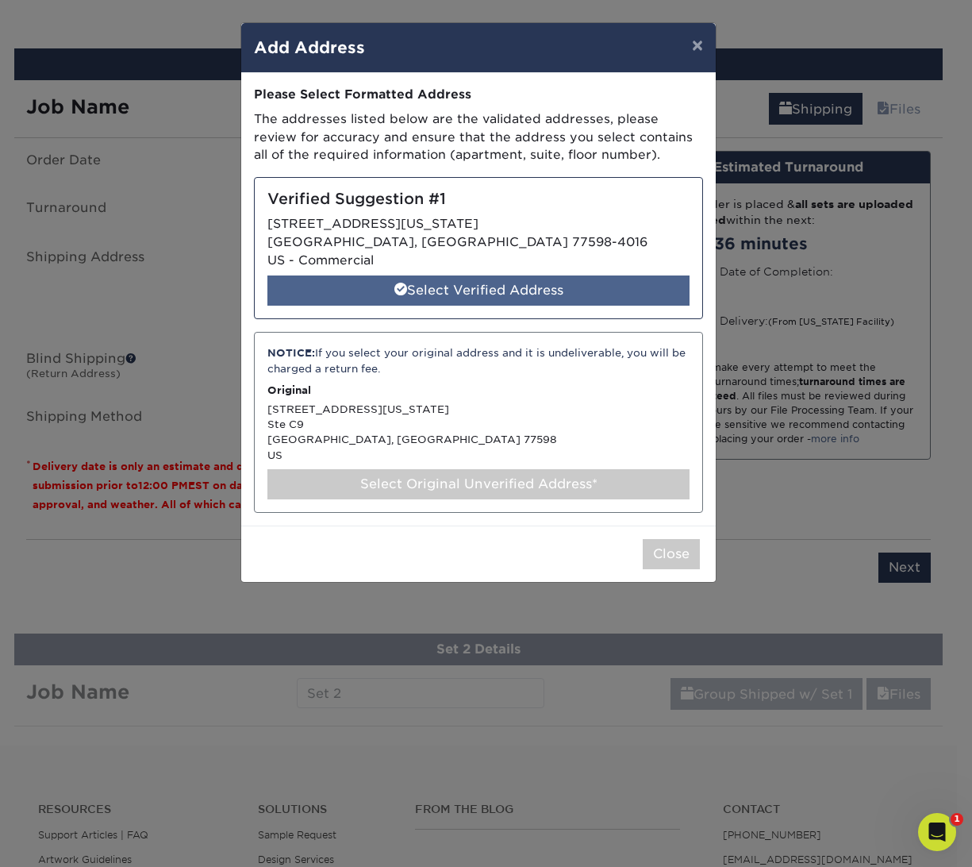
click at [680, 292] on div "Select Verified Address" at bounding box center [478, 290] width 422 height 30
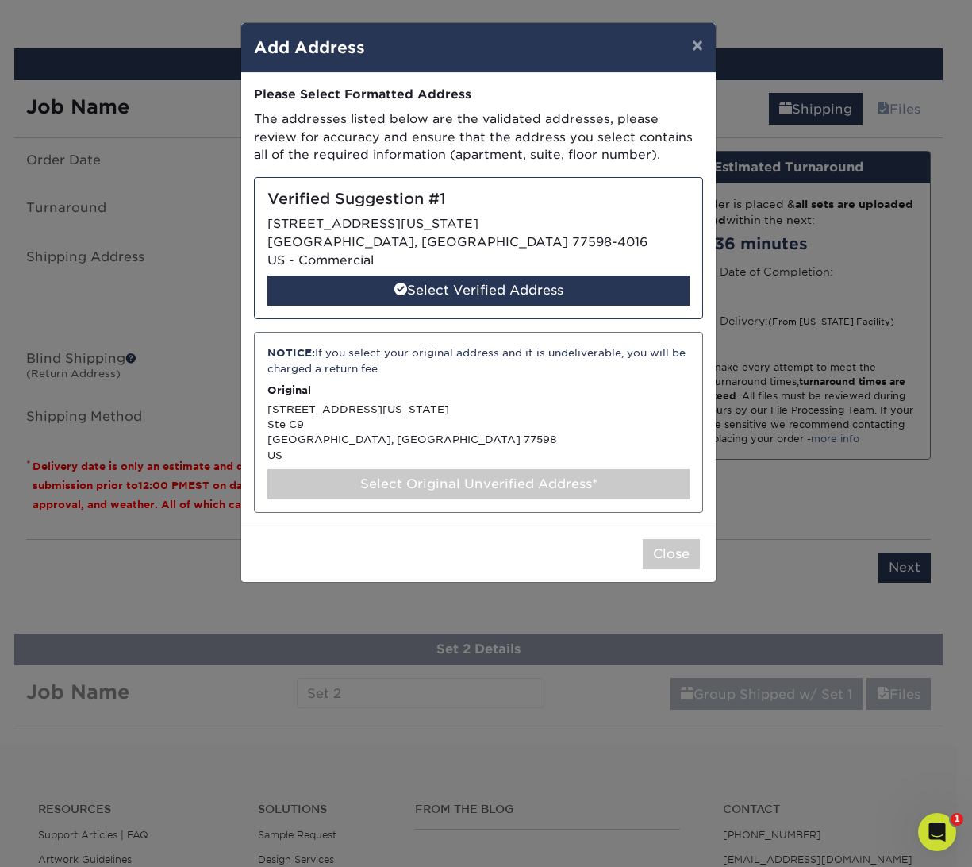
select select "286027"
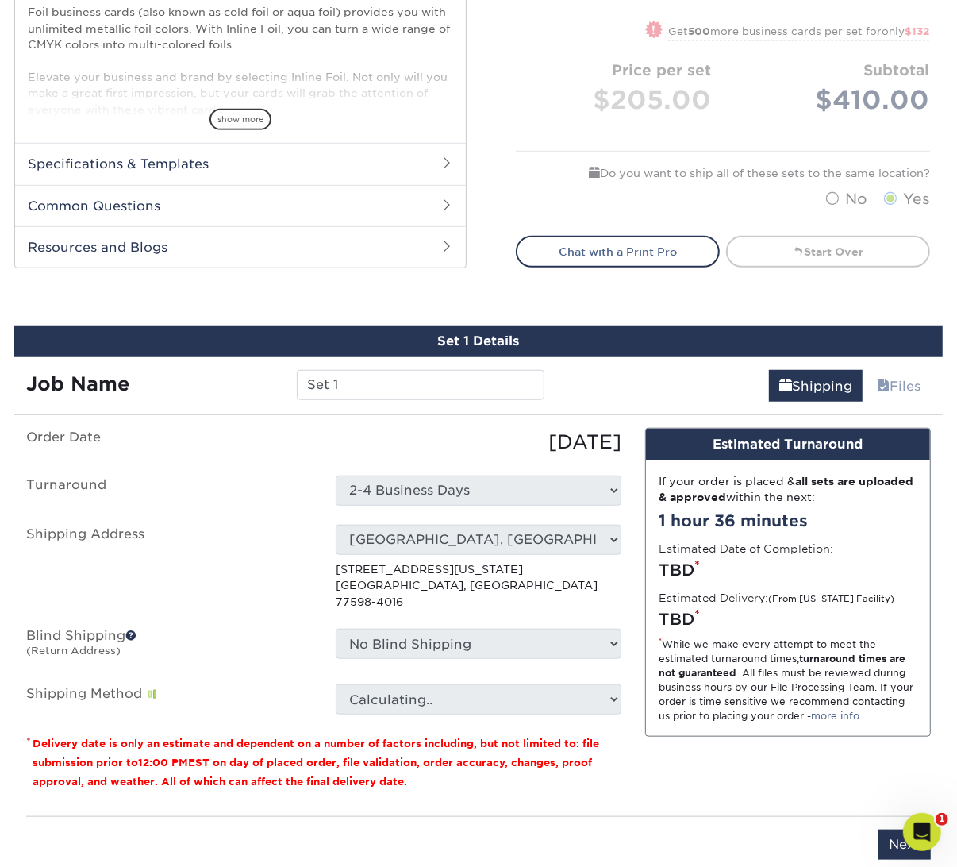
scroll to position [977, 0]
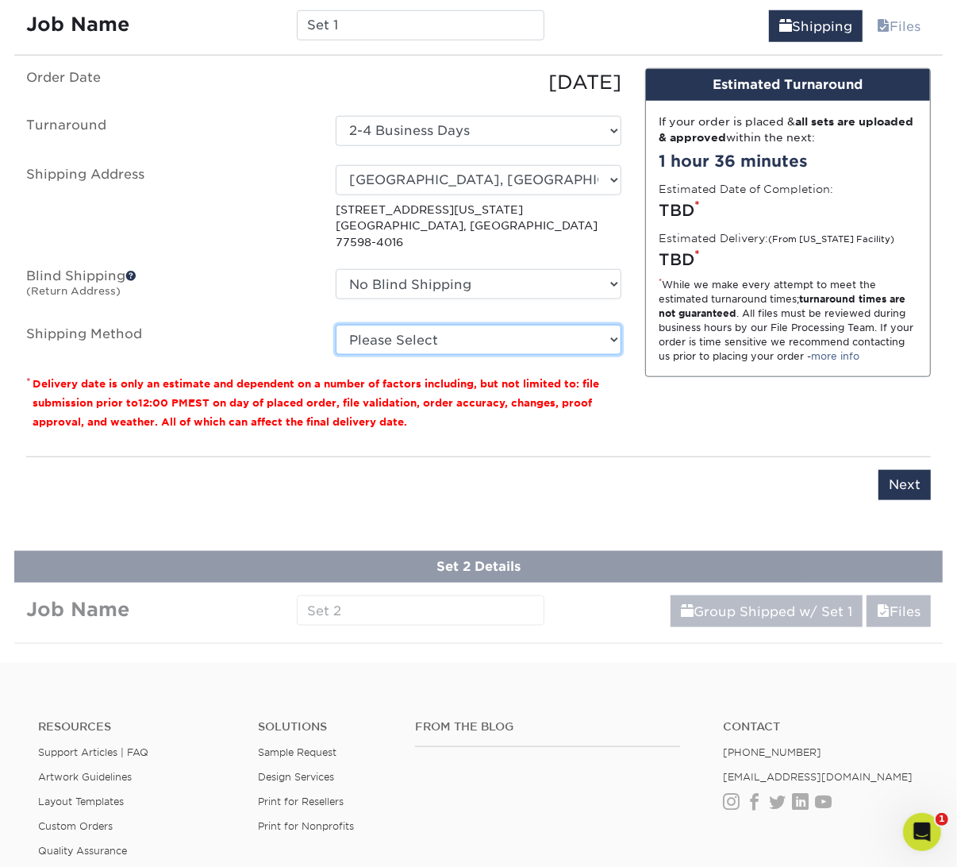
click at [459, 325] on select "Please Select Ground Shipping (+$15.56) 3 Day Shipping Service (+$19.86) 2 Day …" at bounding box center [479, 340] width 286 height 30
select select "03"
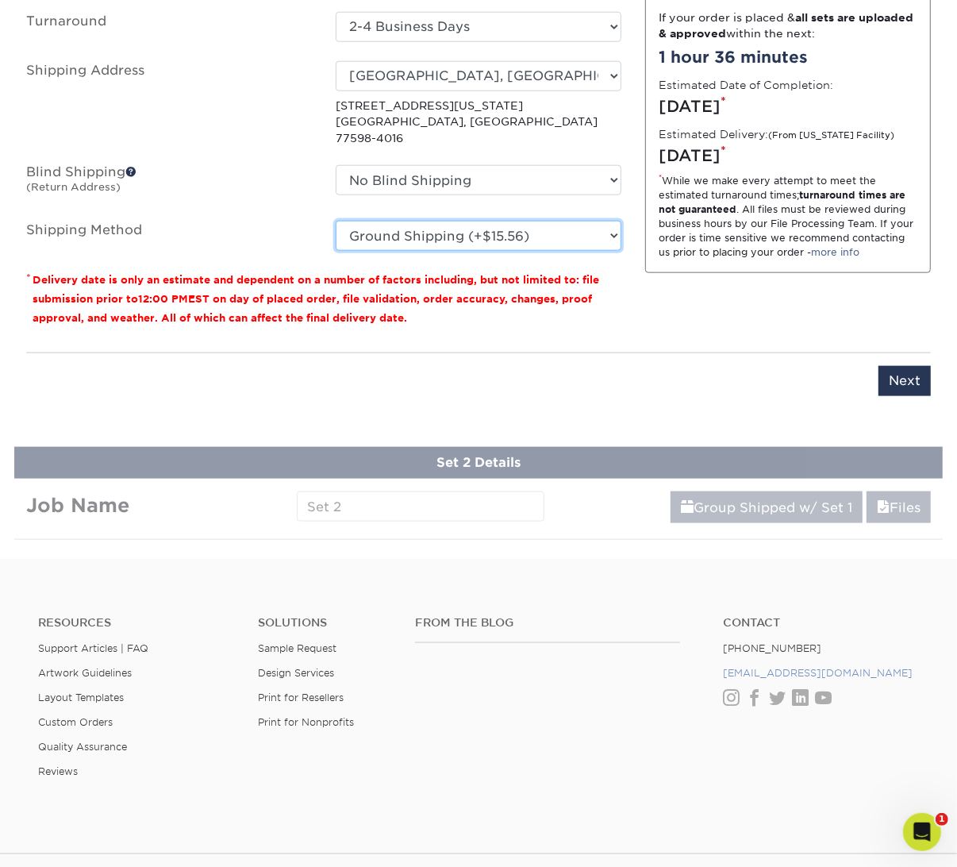
scroll to position [1214, 0]
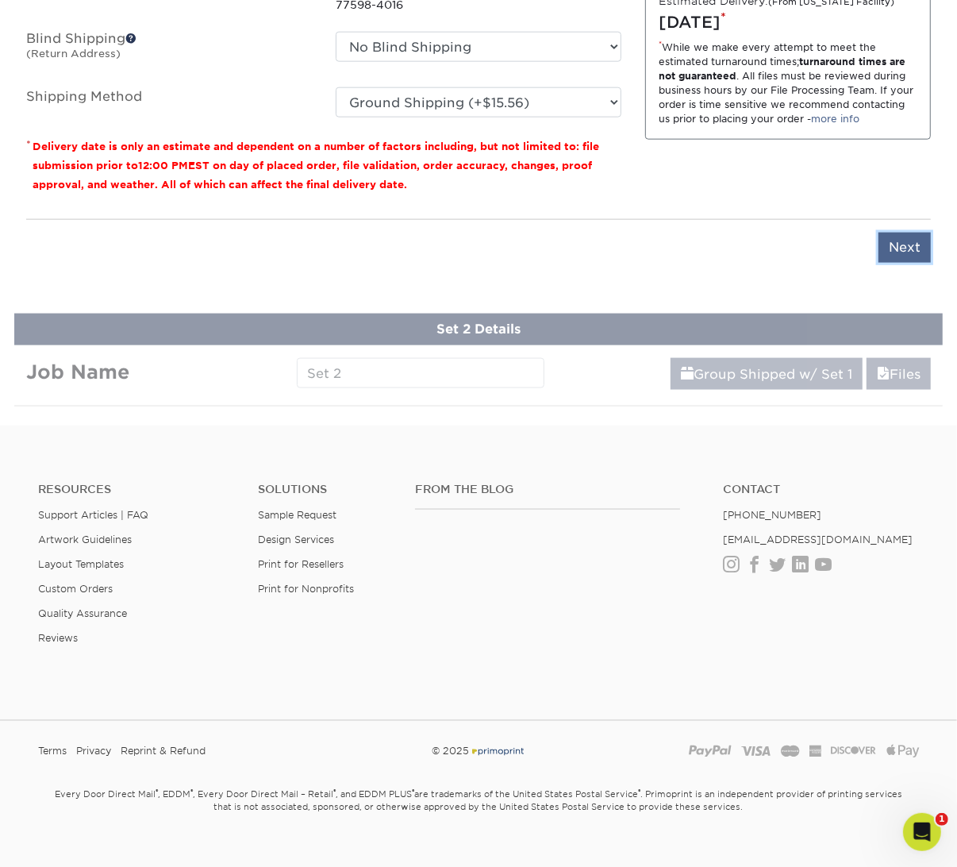
click at [907, 233] on input "Next" at bounding box center [904, 248] width 52 height 30
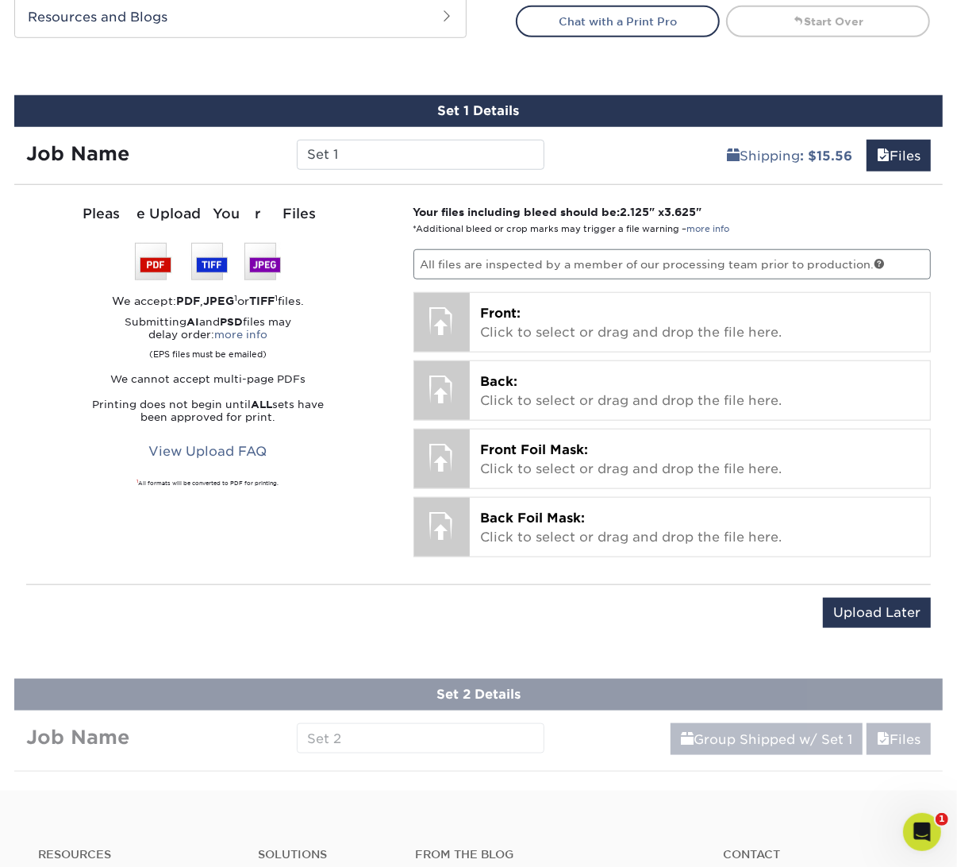
scroll to position [929, 0]
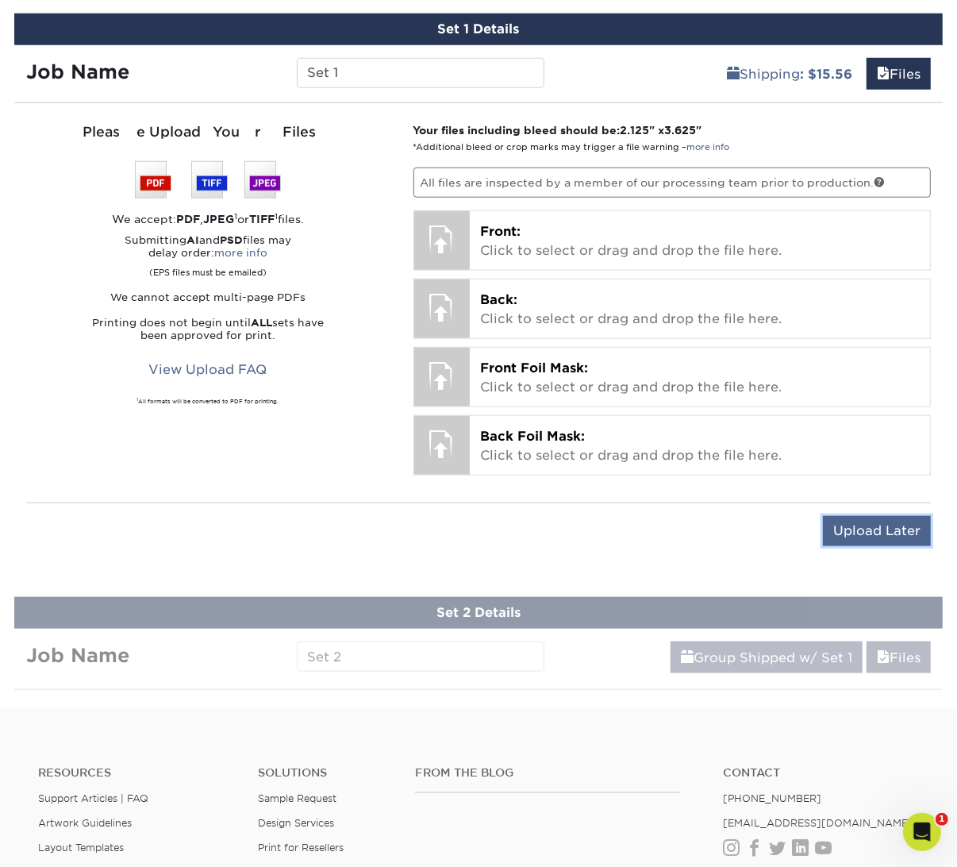
click at [875, 521] on input "Upload Later" at bounding box center [877, 531] width 108 height 30
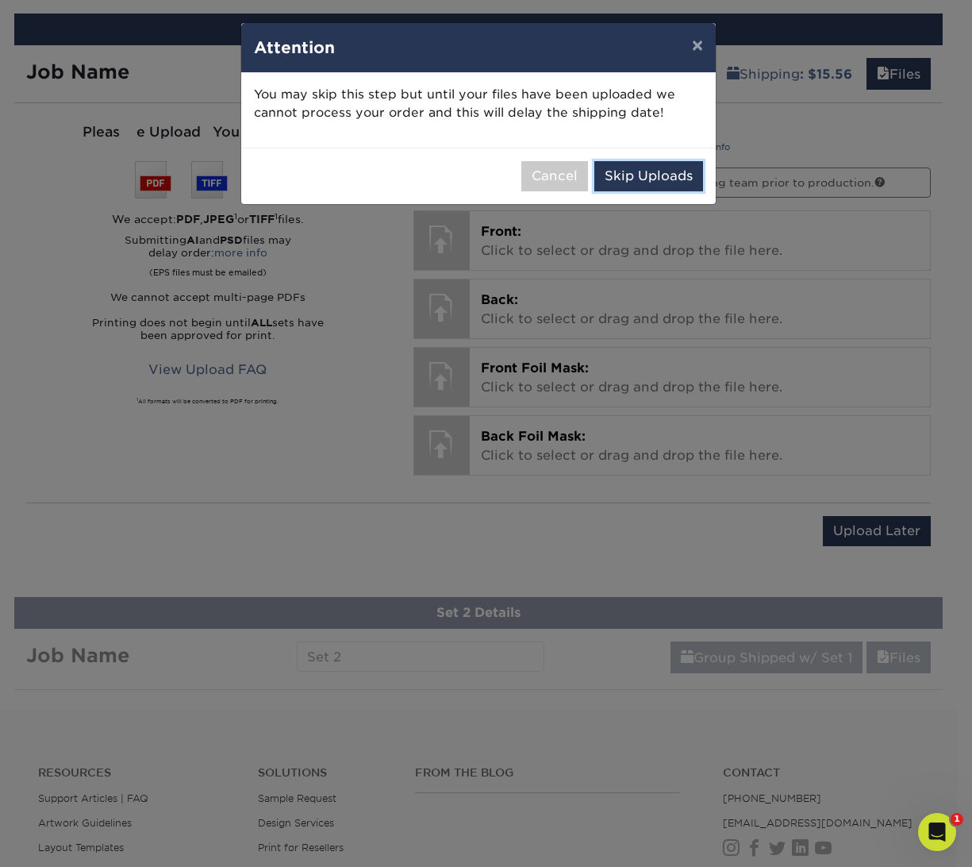
click at [647, 177] on button "Skip Uploads" at bounding box center [648, 176] width 109 height 30
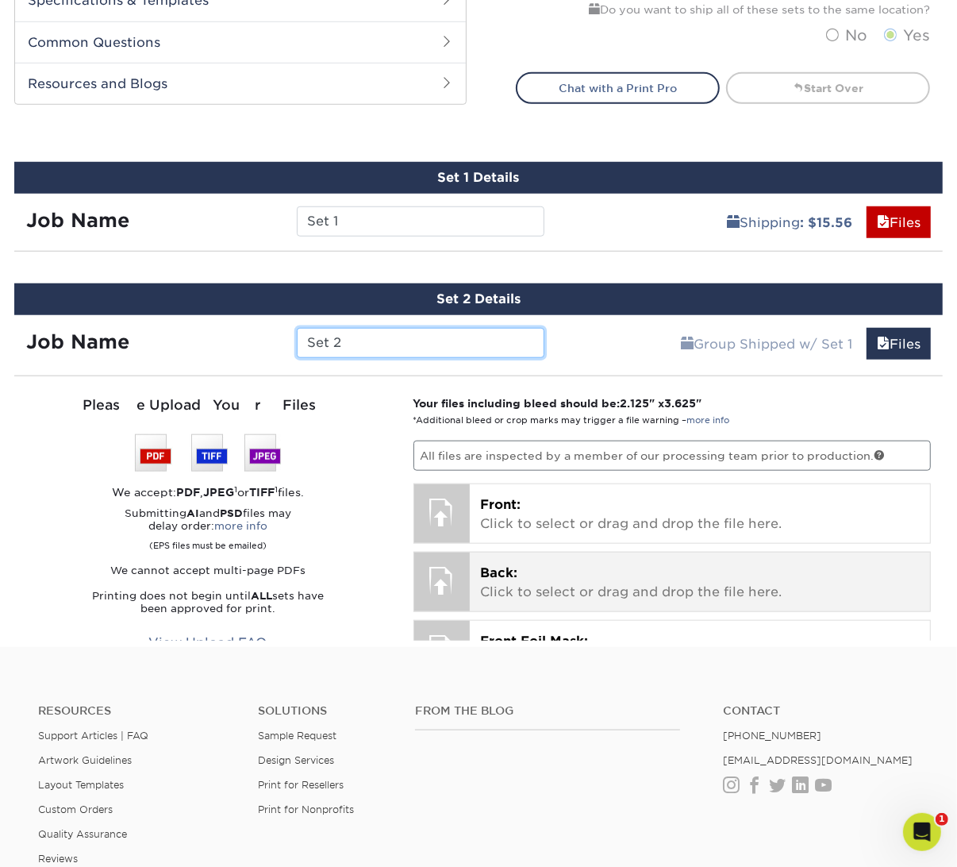
scroll to position [972, 0]
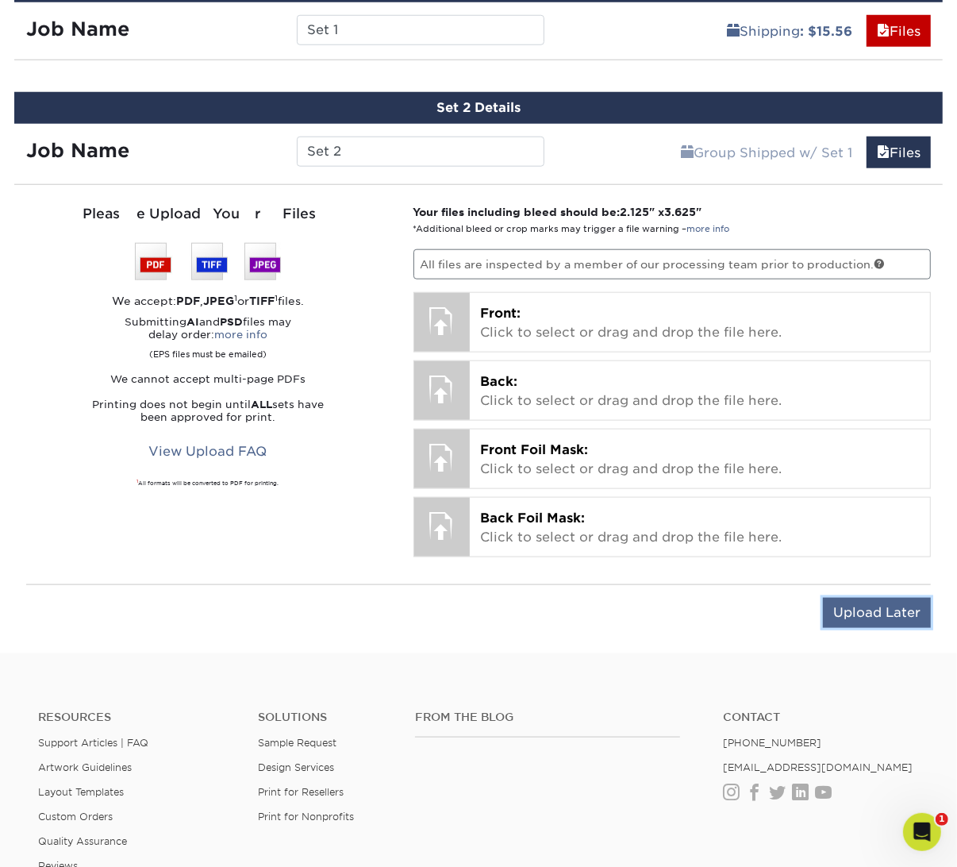
click at [878, 598] on input "Upload Later" at bounding box center [877, 613] width 108 height 30
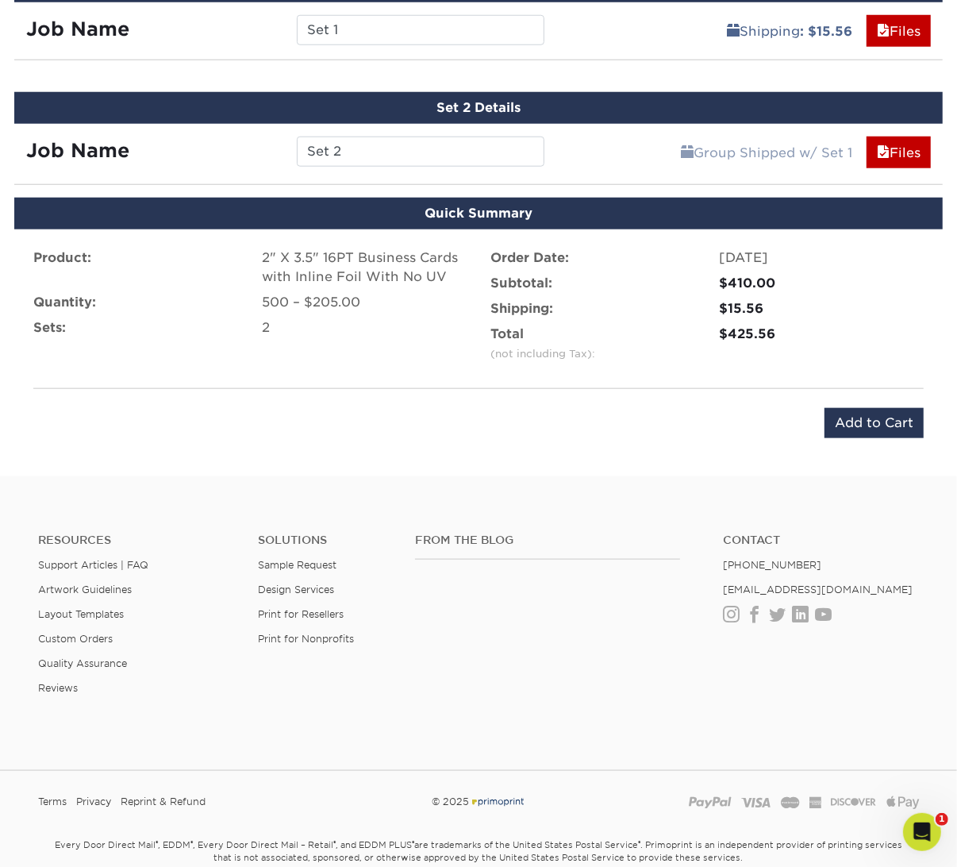
click at [742, 299] on div "$15.56" at bounding box center [821, 308] width 205 height 19
click at [743, 299] on div "$15.56" at bounding box center [821, 308] width 205 height 19
copy div "15.56"
